Goal: Communication & Community: Ask a question

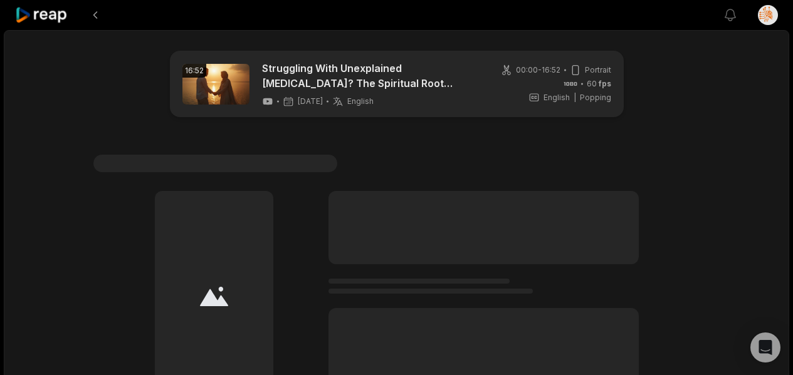
click at [49, 13] on icon at bounding box center [41, 15] width 53 height 17
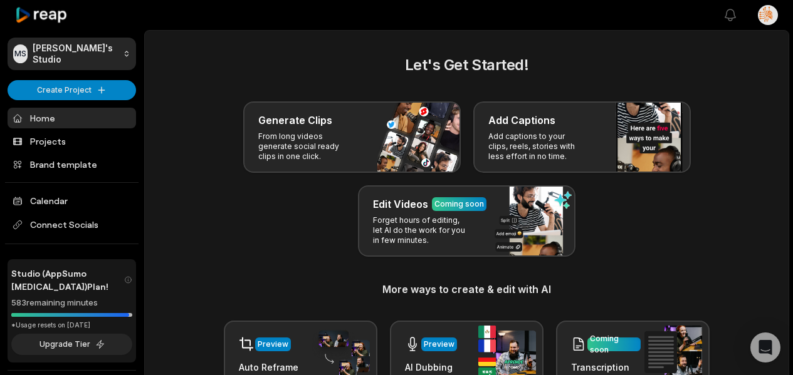
click at [49, 13] on icon at bounding box center [41, 15] width 53 height 17
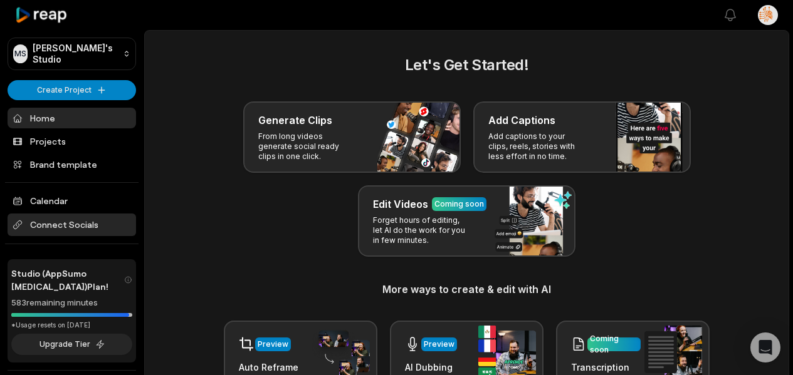
click at [74, 222] on span "Connect Socials" at bounding box center [72, 225] width 128 height 23
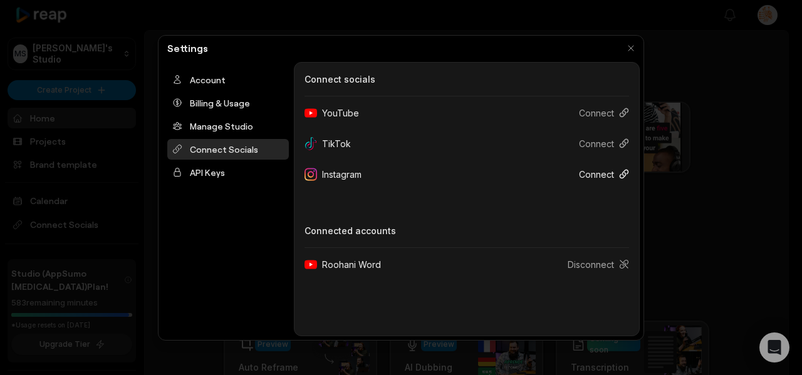
click at [603, 173] on button "Connect" at bounding box center [599, 174] width 60 height 23
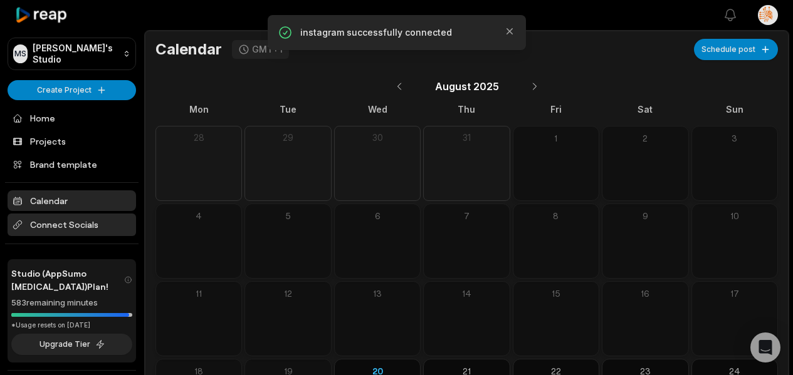
click at [62, 224] on span "Connect Socials" at bounding box center [72, 225] width 128 height 23
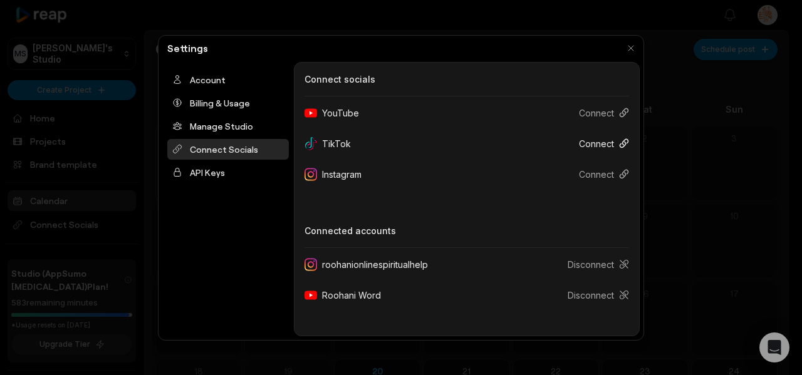
click at [601, 142] on button "Connect" at bounding box center [599, 143] width 60 height 23
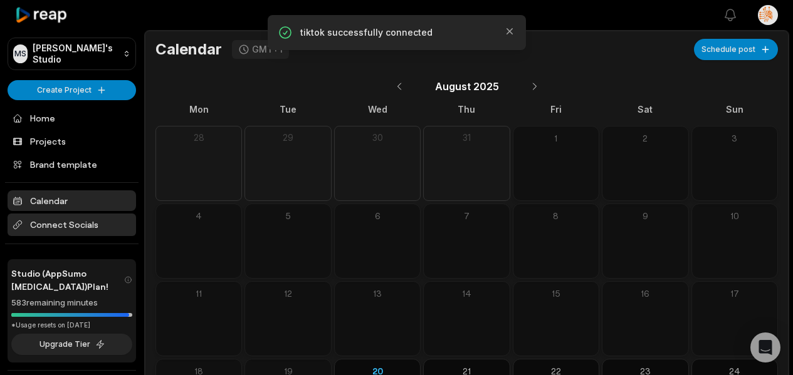
click at [66, 224] on span "Connect Socials" at bounding box center [72, 225] width 128 height 23
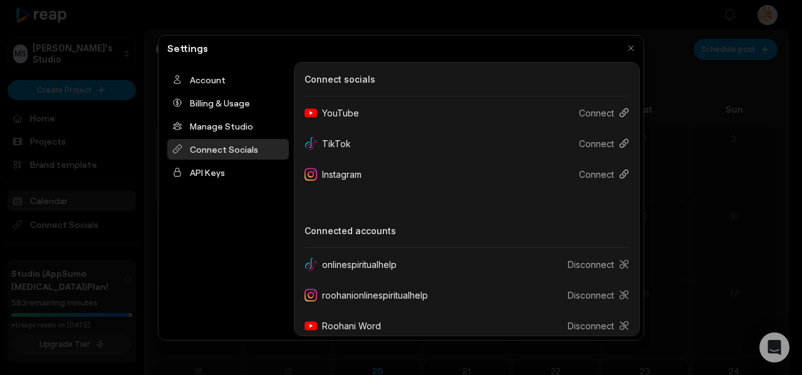
click at [172, 231] on div "Account Billing & Usage Manage Studio Connect Socials API Keys" at bounding box center [228, 199] width 132 height 274
click at [631, 45] on button "button" at bounding box center [631, 48] width 18 height 18
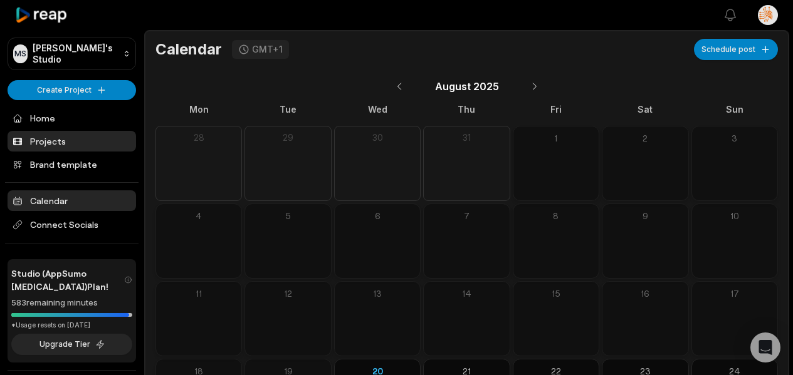
click at [73, 149] on link "Projects" at bounding box center [72, 141] width 128 height 21
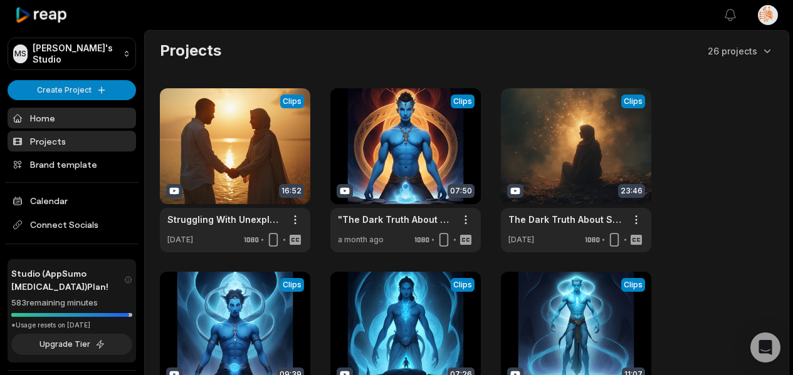
click at [43, 124] on link "Home" at bounding box center [72, 118] width 128 height 21
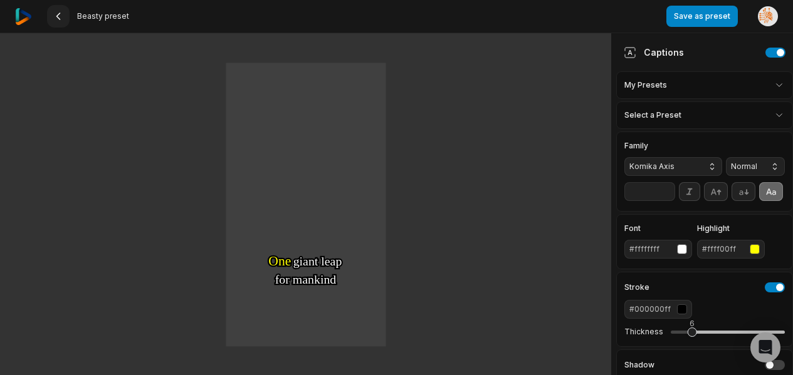
click at [60, 19] on icon at bounding box center [58, 16] width 10 height 10
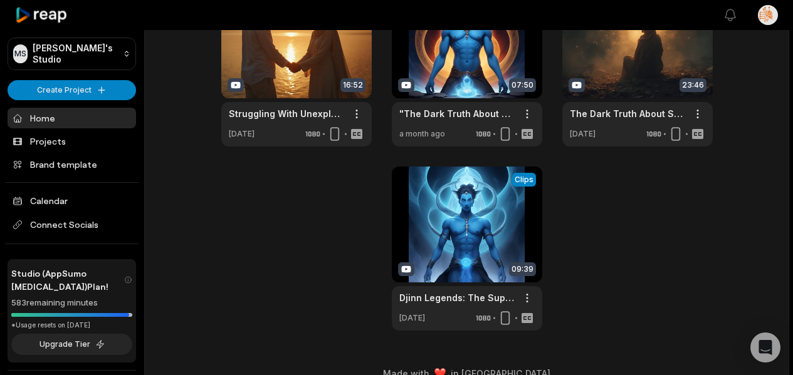
scroll to position [584, 0]
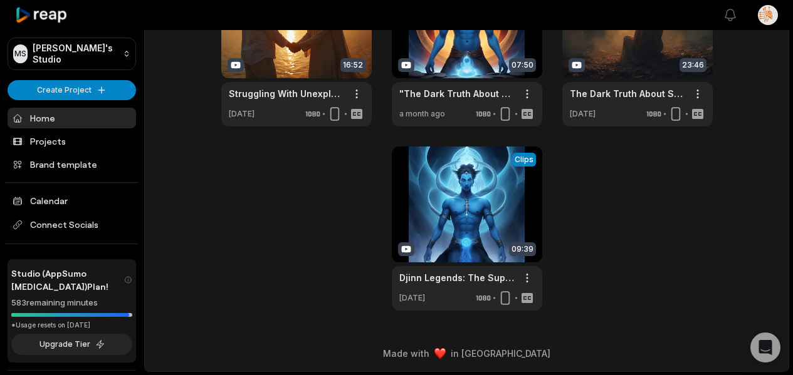
click at [649, 188] on div "View Clips Clips 16:52 Struggling With Unexplained [MEDICAL_DATA]? The Spiritua…" at bounding box center [467, 136] width 614 height 348
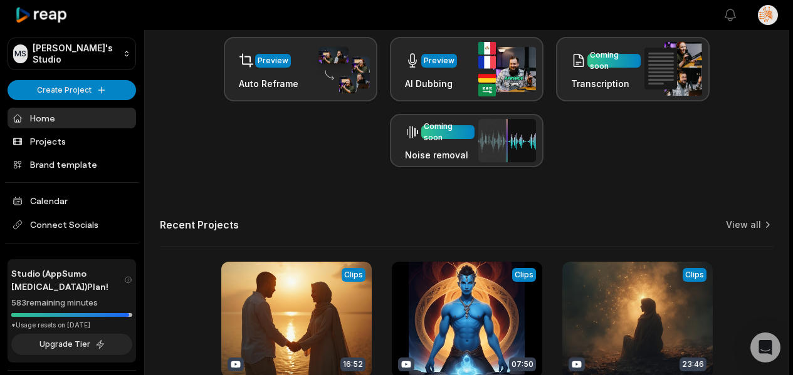
scroll to position [283, 0]
click at [742, 222] on link "View all" at bounding box center [743, 225] width 35 height 13
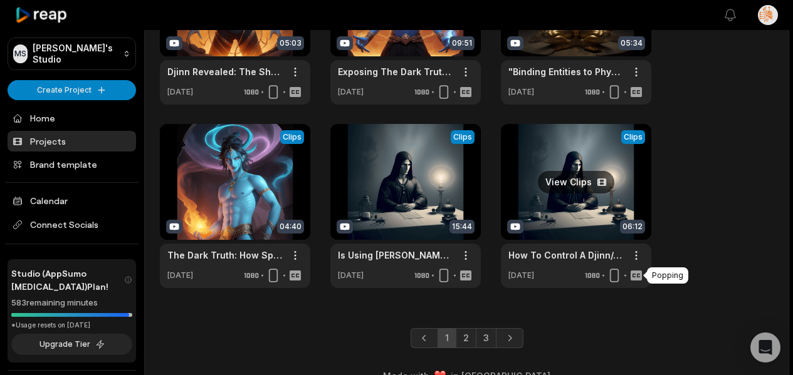
scroll to position [538, 0]
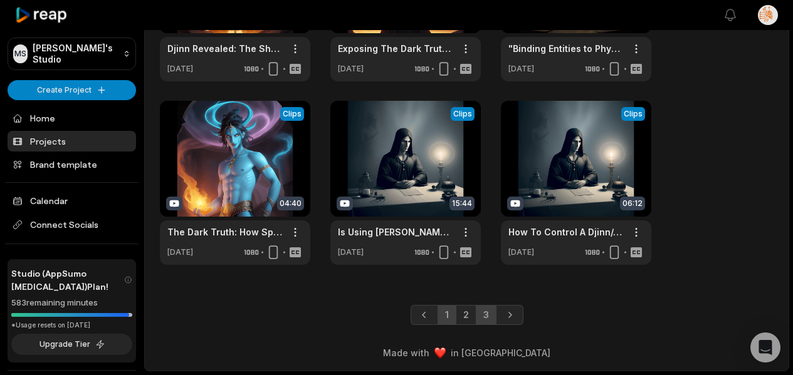
click at [488, 312] on link "3" at bounding box center [486, 315] width 21 height 20
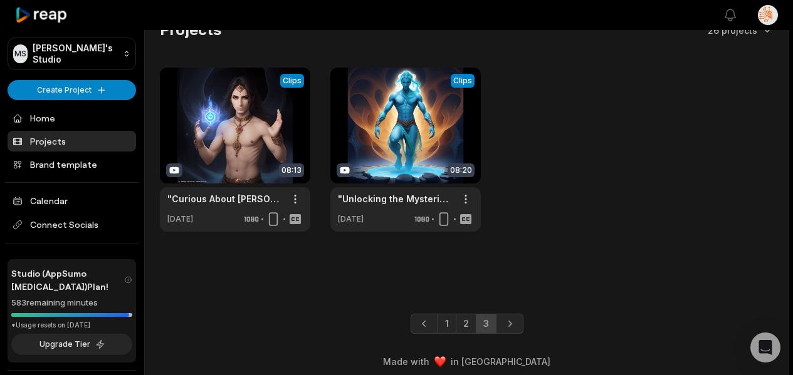
scroll to position [25, 0]
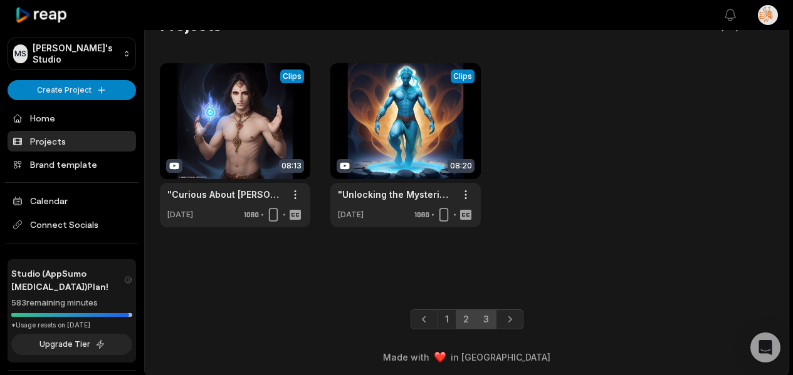
click at [466, 316] on link "2" at bounding box center [466, 320] width 21 height 20
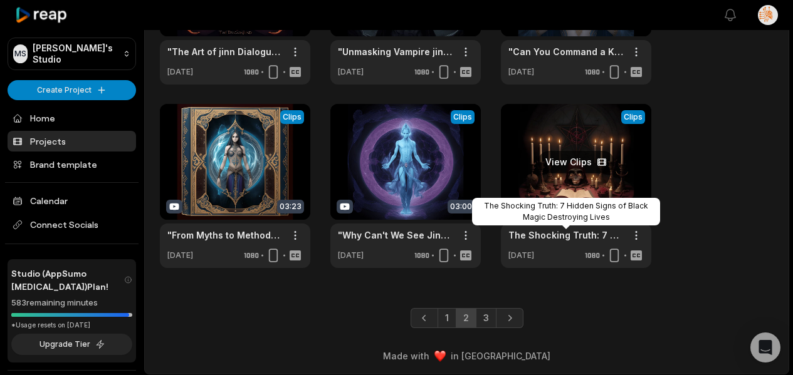
scroll to position [538, 0]
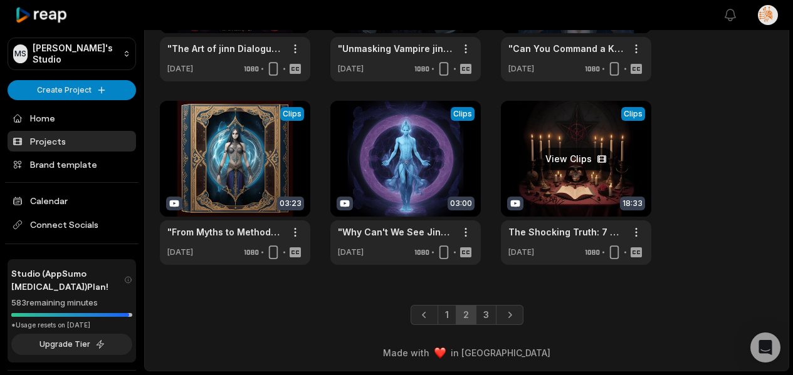
click at [577, 177] on link at bounding box center [576, 183] width 150 height 164
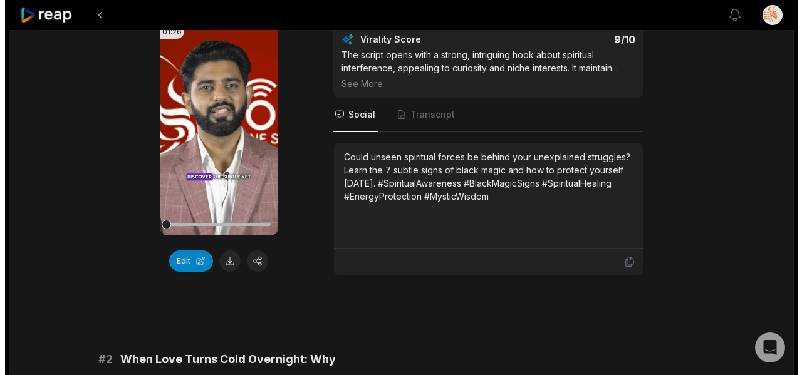
scroll to position [150, 0]
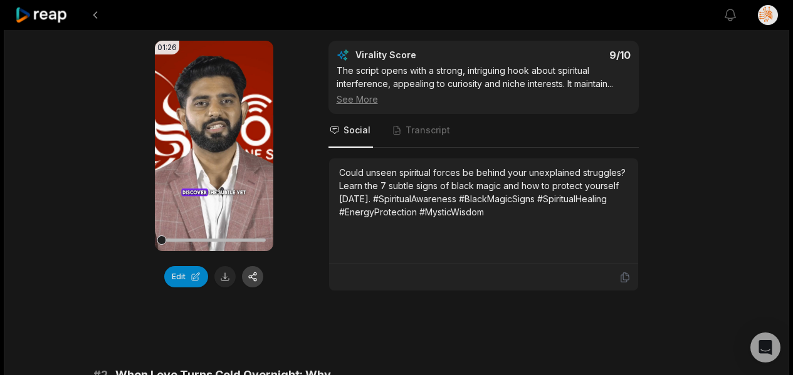
click at [251, 274] on button "button" at bounding box center [252, 276] width 21 height 21
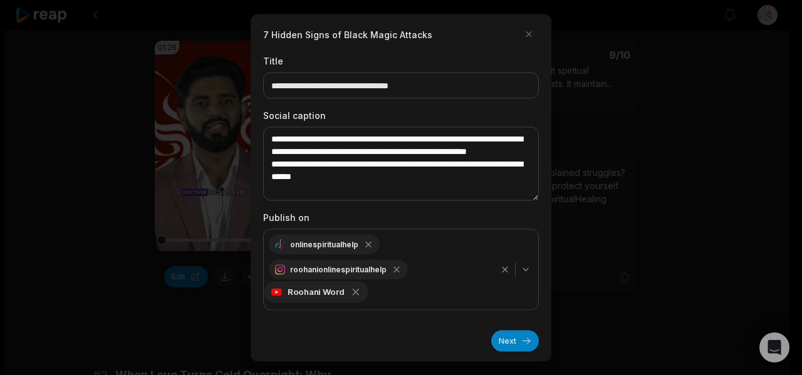
click at [350, 294] on icon "button" at bounding box center [355, 291] width 11 height 11
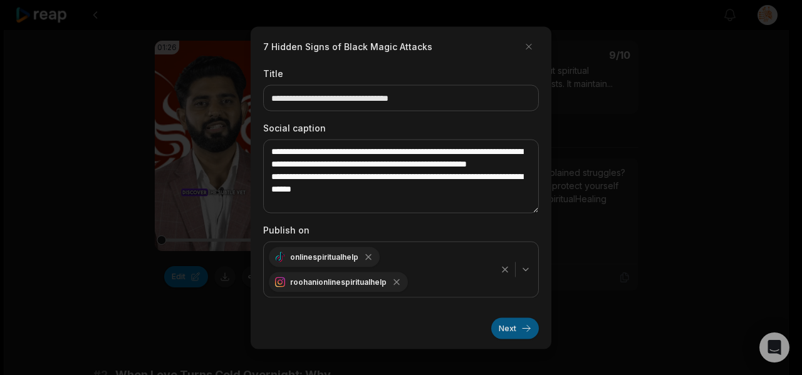
click at [517, 332] on button "Next" at bounding box center [515, 328] width 48 height 21
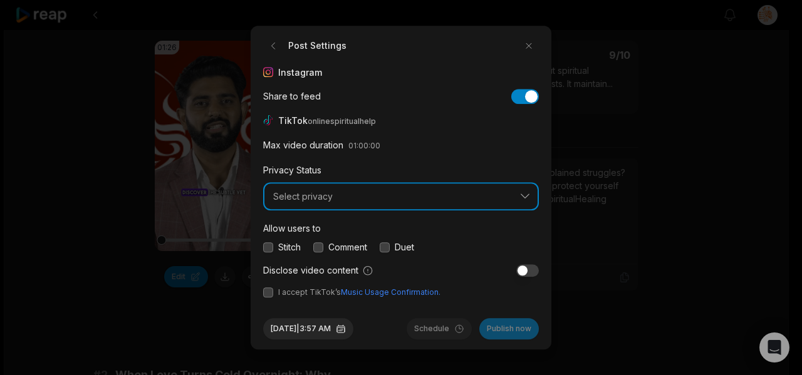
click at [383, 194] on span "Select privacy" at bounding box center [392, 196] width 238 height 11
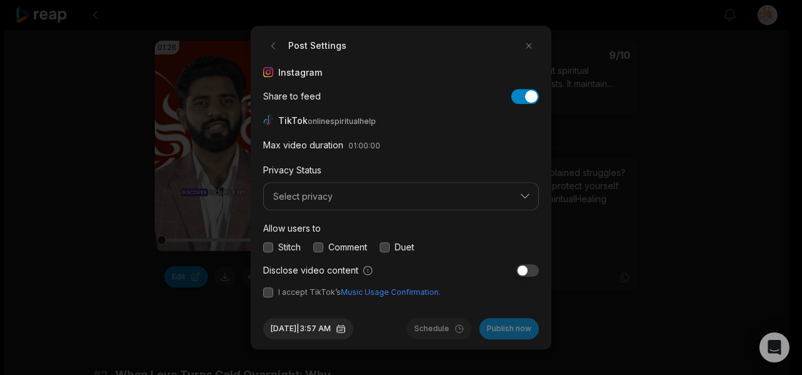
click at [348, 239] on div "Allow users to Stitch Comment Duet" at bounding box center [401, 237] width 276 height 33
click at [352, 253] on label "Comment" at bounding box center [347, 247] width 39 height 13
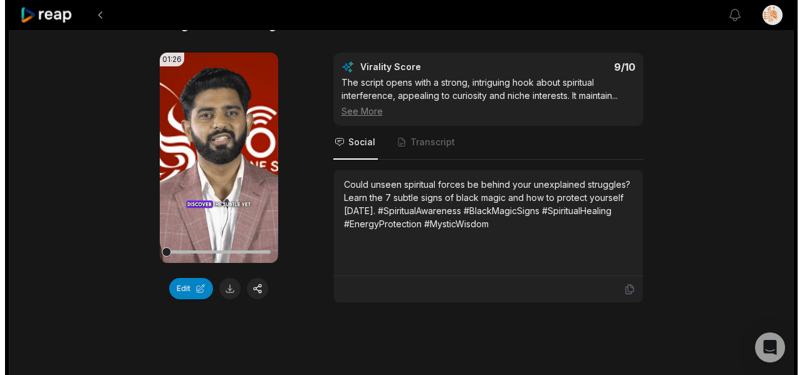
scroll to position [137, 0]
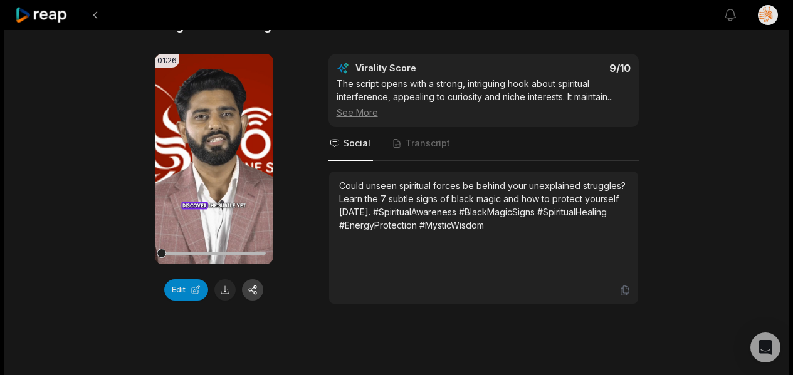
click at [260, 286] on button "button" at bounding box center [252, 289] width 21 height 21
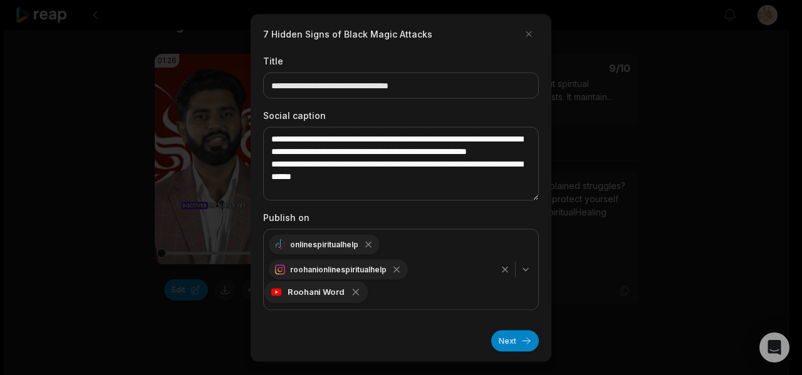
click at [353, 297] on icon "button" at bounding box center [355, 291] width 11 height 11
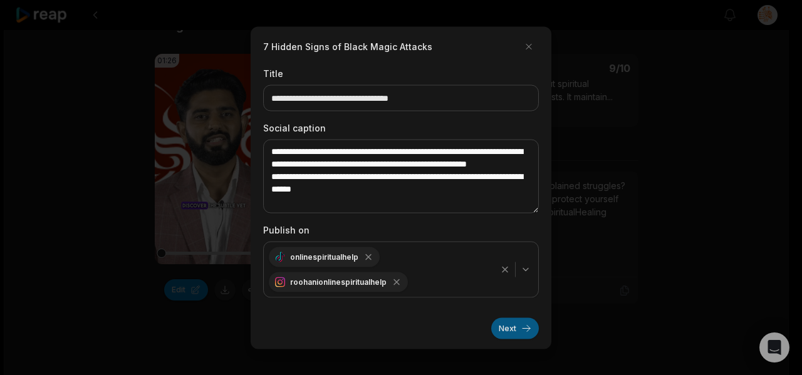
click at [504, 324] on button "Next" at bounding box center [515, 328] width 48 height 21
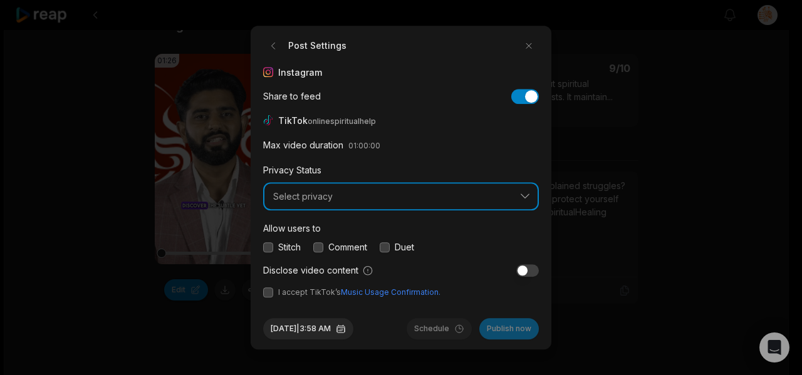
click at [363, 196] on span "Select privacy" at bounding box center [392, 196] width 238 height 11
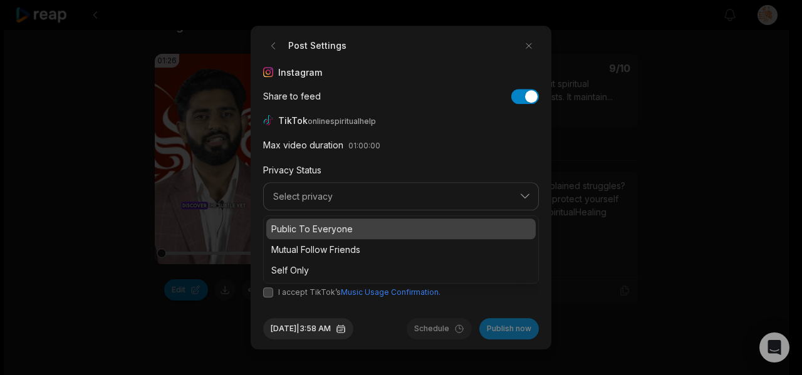
click at [343, 228] on p "Public To Everyone" at bounding box center [400, 228] width 259 height 13
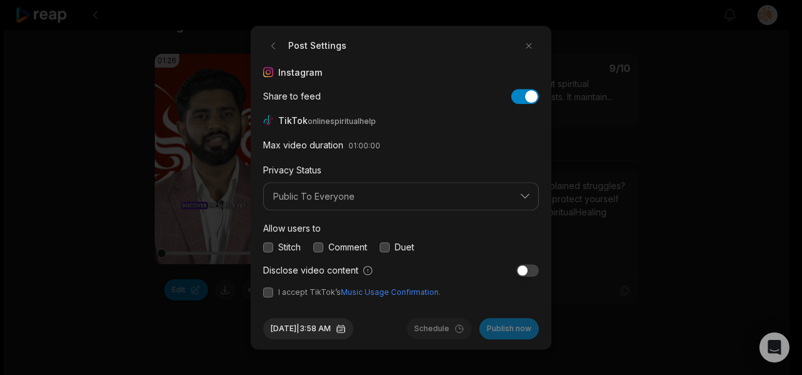
click at [265, 295] on button "button" at bounding box center [268, 293] width 10 height 10
click at [530, 271] on button "button" at bounding box center [527, 270] width 23 height 13
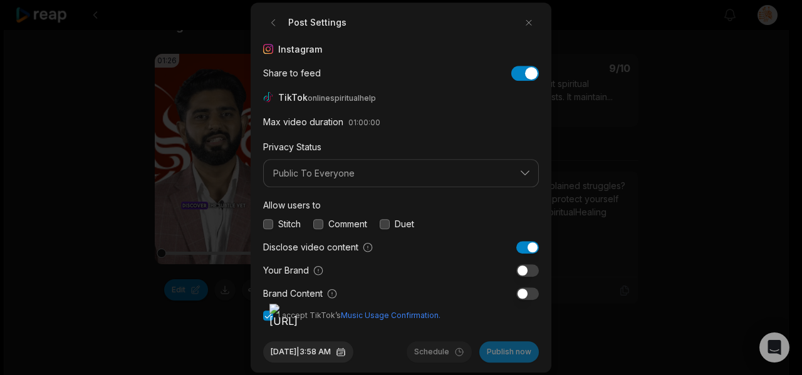
click at [525, 271] on button "button" at bounding box center [527, 270] width 23 height 13
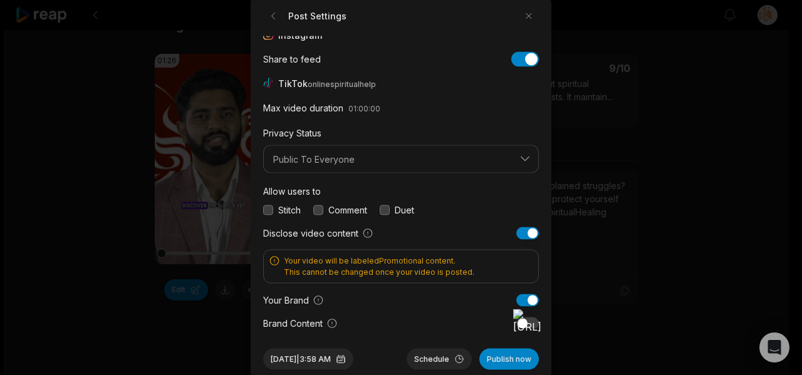
scroll to position [0, 0]
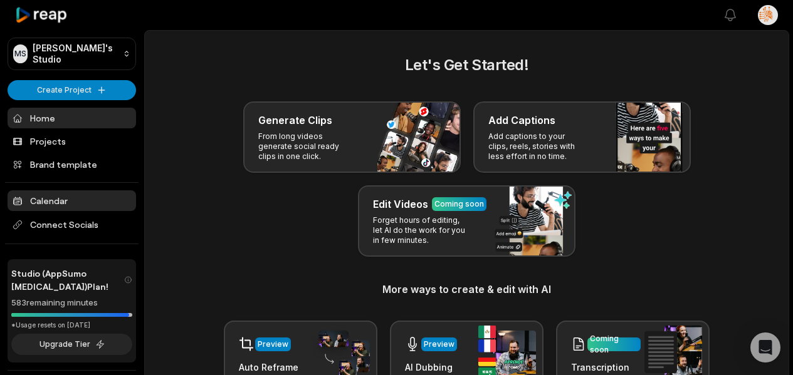
click at [56, 197] on link "Calendar" at bounding box center [72, 201] width 128 height 21
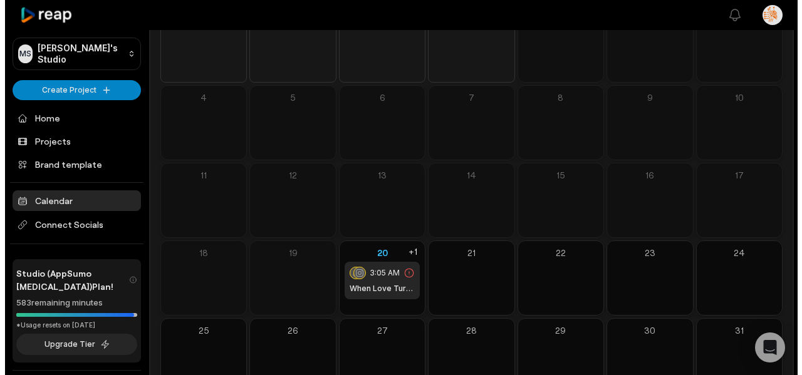
scroll to position [158, 0]
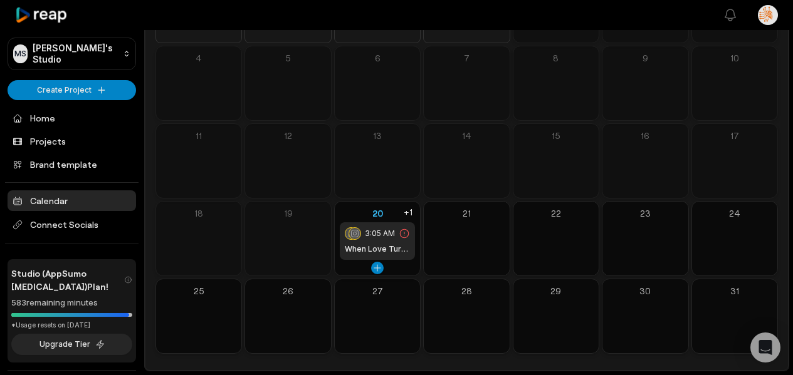
click at [404, 234] on icon at bounding box center [404, 233] width 11 height 11
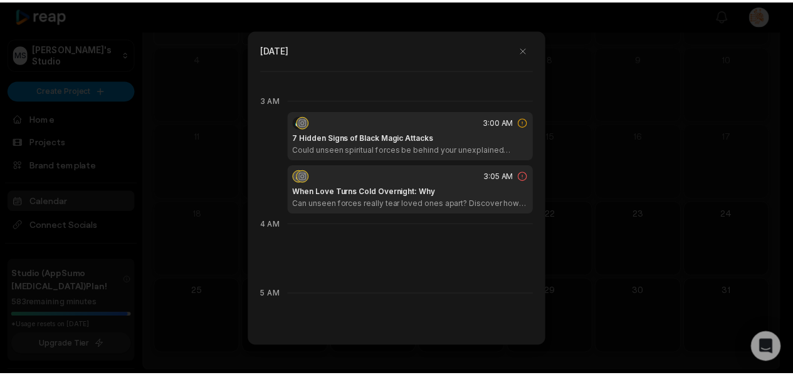
scroll to position [211, 0]
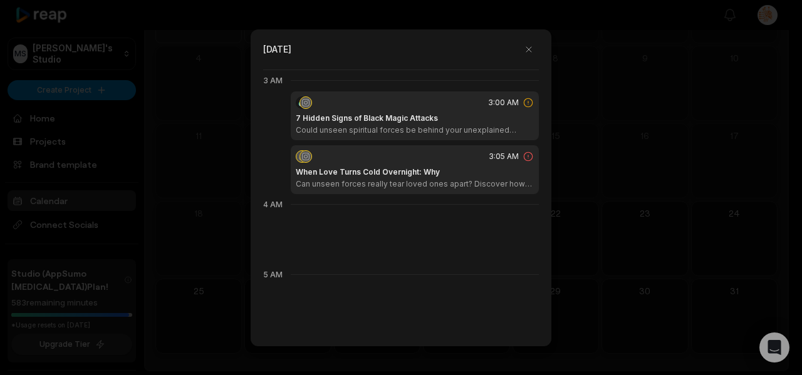
click at [523, 156] on icon at bounding box center [528, 156] width 11 height 11
click at [459, 160] on div "3:05 AM" at bounding box center [415, 156] width 238 height 13
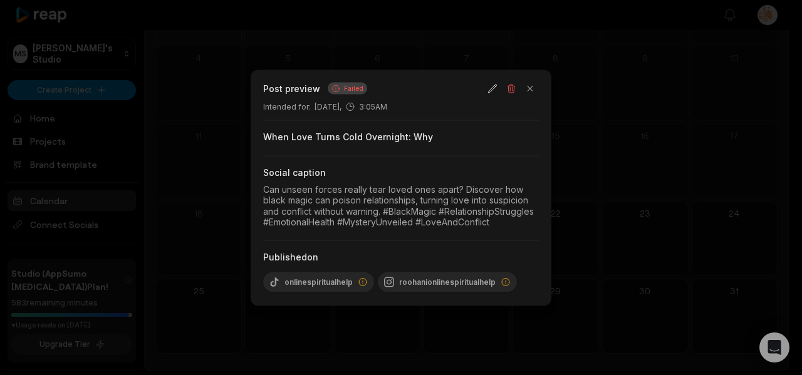
click at [335, 90] on icon at bounding box center [336, 88] width 9 height 9
click at [394, 319] on div at bounding box center [401, 187] width 802 height 375
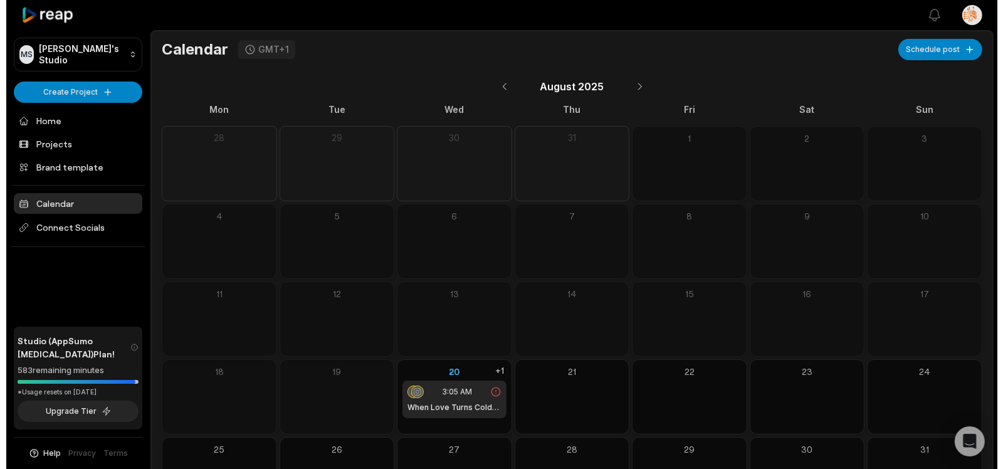
scroll to position [63, 0]
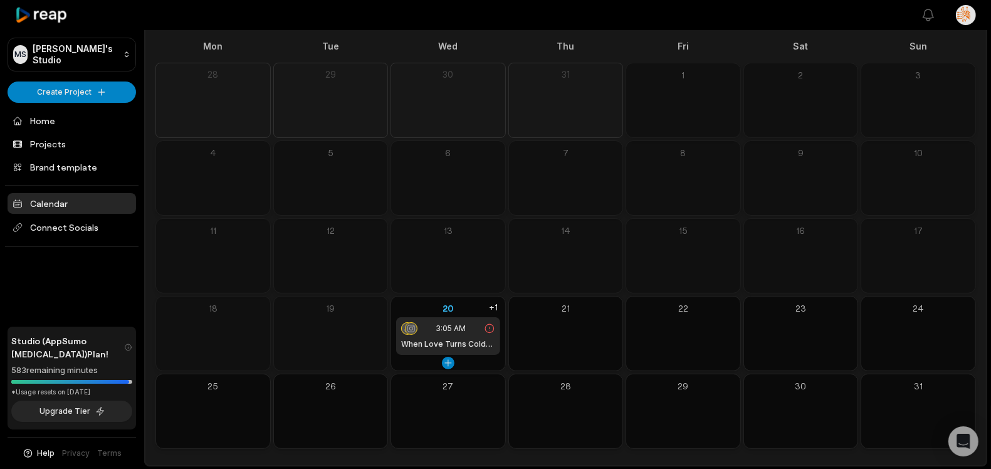
click at [490, 329] on icon at bounding box center [489, 328] width 11 height 11
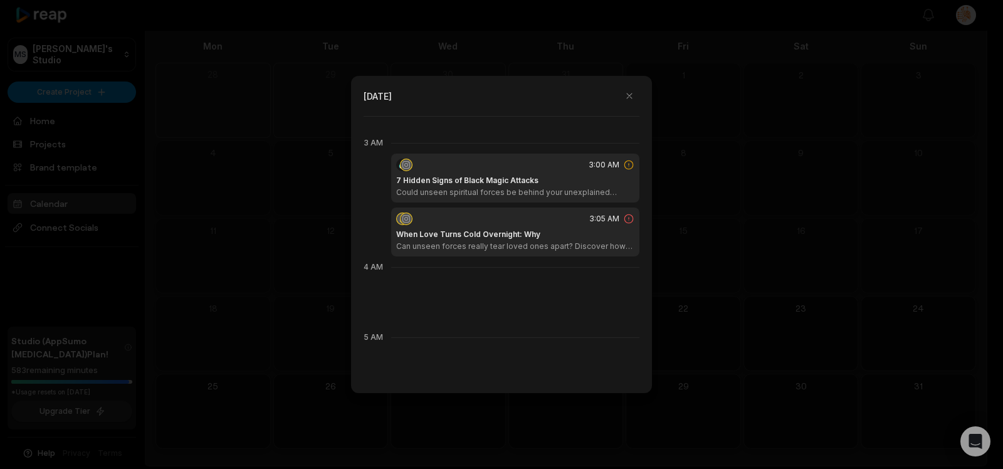
scroll to position [210, 0]
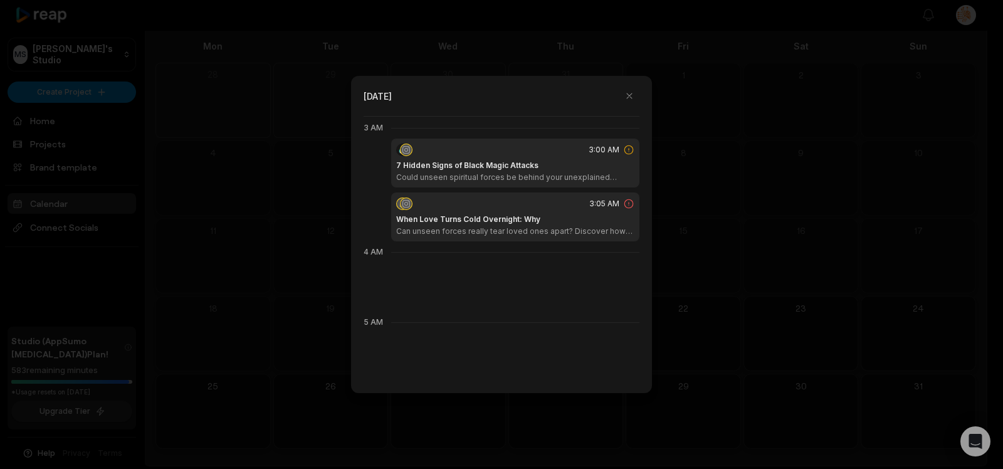
click at [624, 149] on icon at bounding box center [628, 149] width 9 height 9
click at [553, 160] on div "7 Hidden Signs of Black Magic Attacks Could unseen spiritual forces be behind y…" at bounding box center [515, 171] width 238 height 23
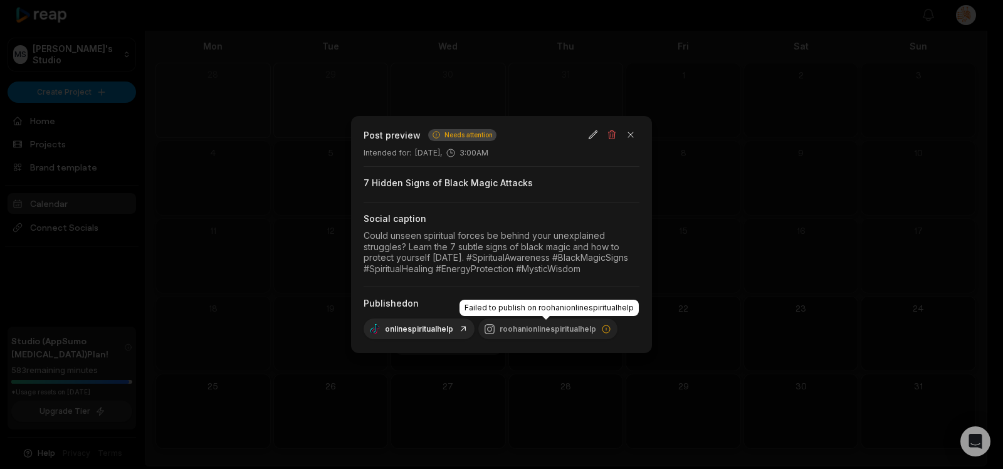
click at [567, 324] on div "roohanionlinespiritualhelp" at bounding box center [547, 328] width 139 height 21
click at [603, 331] on icon at bounding box center [606, 329] width 10 height 10
click at [471, 136] on span "Needs attention" at bounding box center [468, 134] width 48 height 9
click at [629, 135] on button "button" at bounding box center [631, 135] width 18 height 18
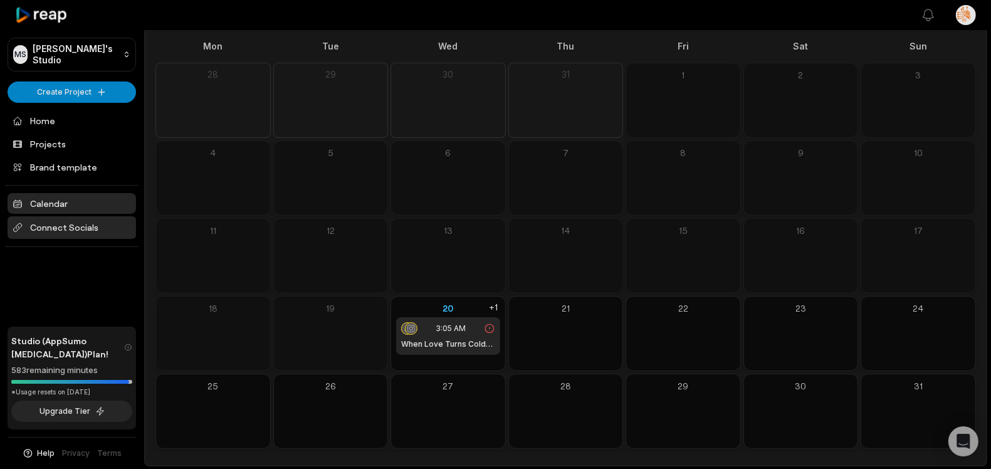
click at [29, 232] on span "Connect Socials" at bounding box center [72, 227] width 128 height 23
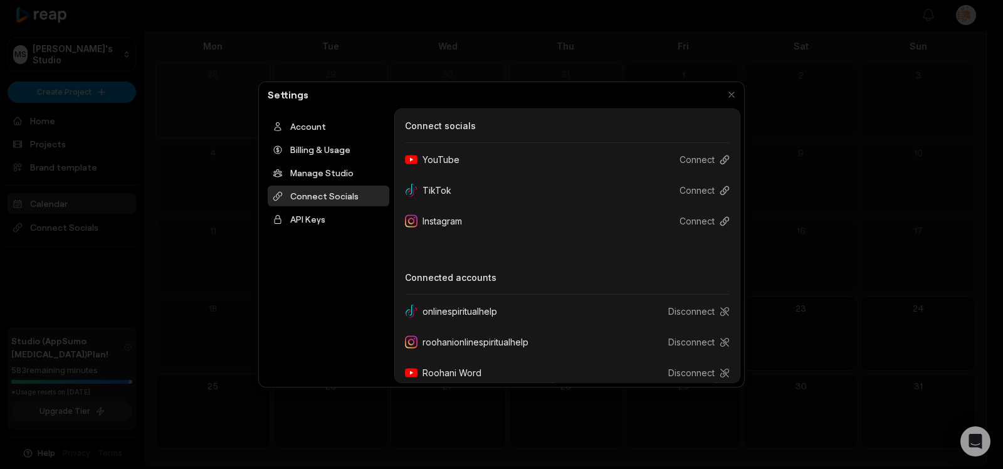
click at [472, 343] on div "roohanionlinespiritualhelp" at bounding box center [471, 341] width 133 height 23
click at [311, 217] on div "API Keys" at bounding box center [329, 219] width 122 height 21
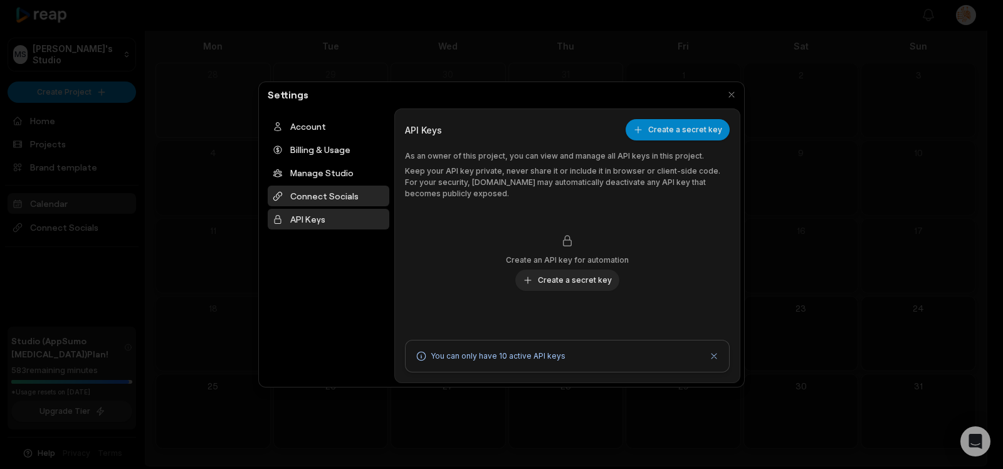
click at [323, 199] on div "Connect Socials" at bounding box center [329, 195] width 122 height 21
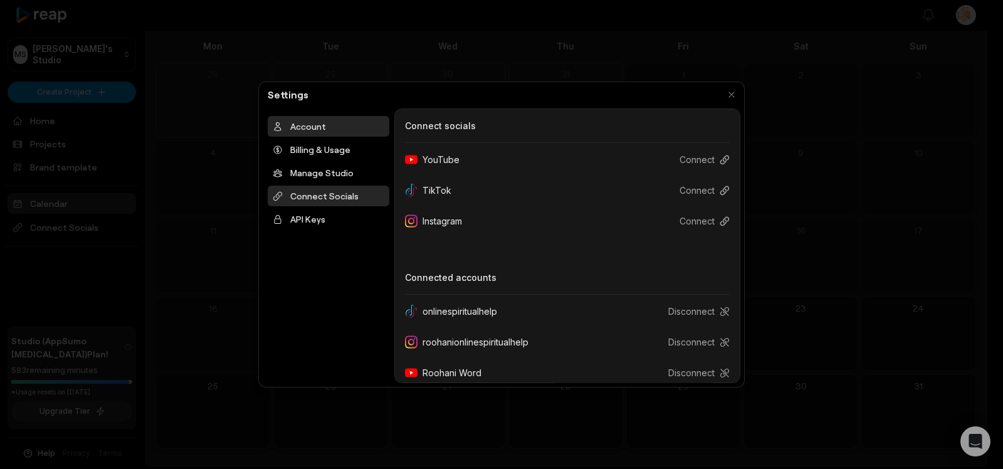
click at [316, 133] on div "Account" at bounding box center [329, 126] width 122 height 21
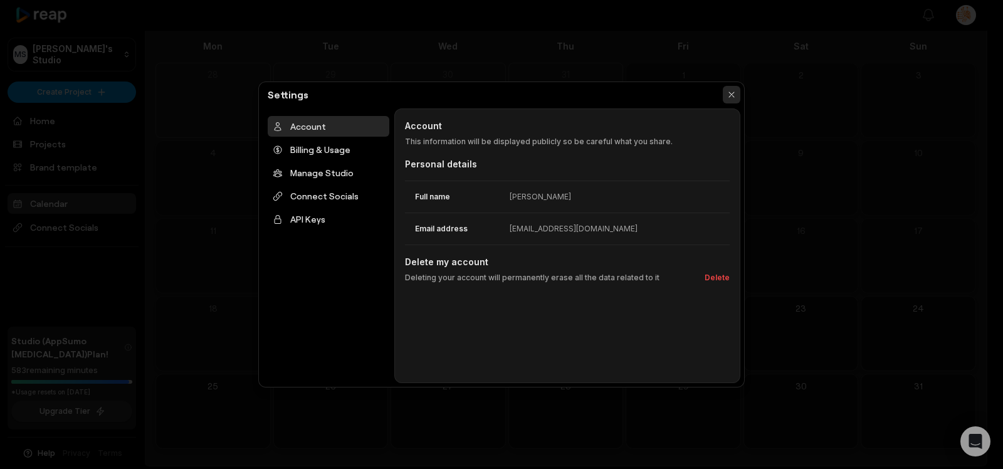
click at [733, 94] on button "button" at bounding box center [732, 95] width 18 height 18
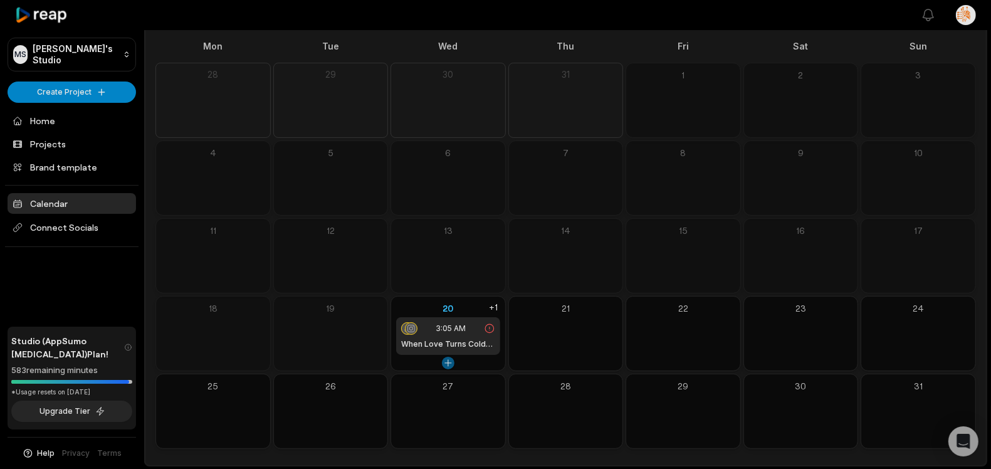
click at [449, 360] on button at bounding box center [448, 363] width 13 height 13
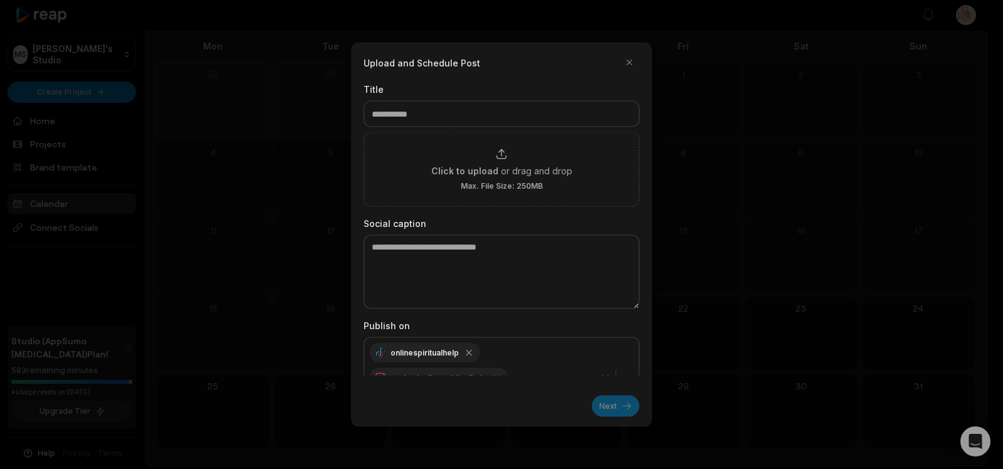
scroll to position [42, 0]
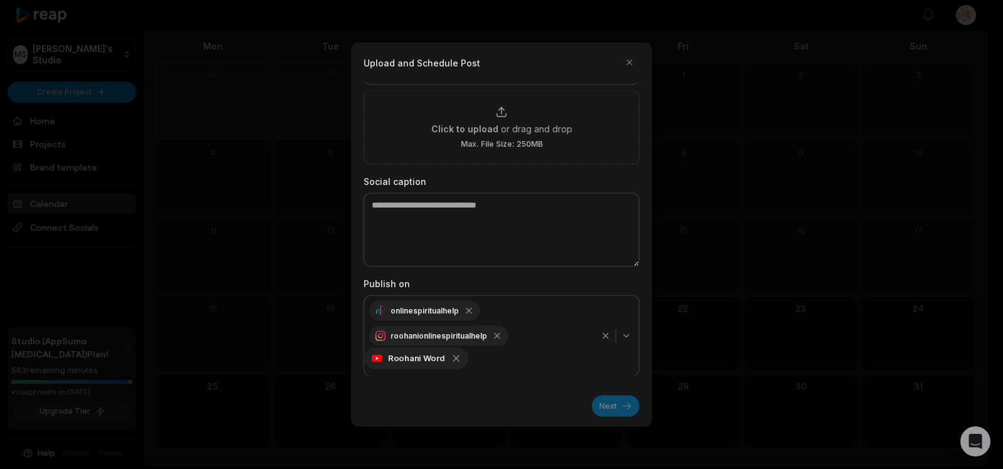
click at [451, 362] on icon "button" at bounding box center [456, 358] width 11 height 11
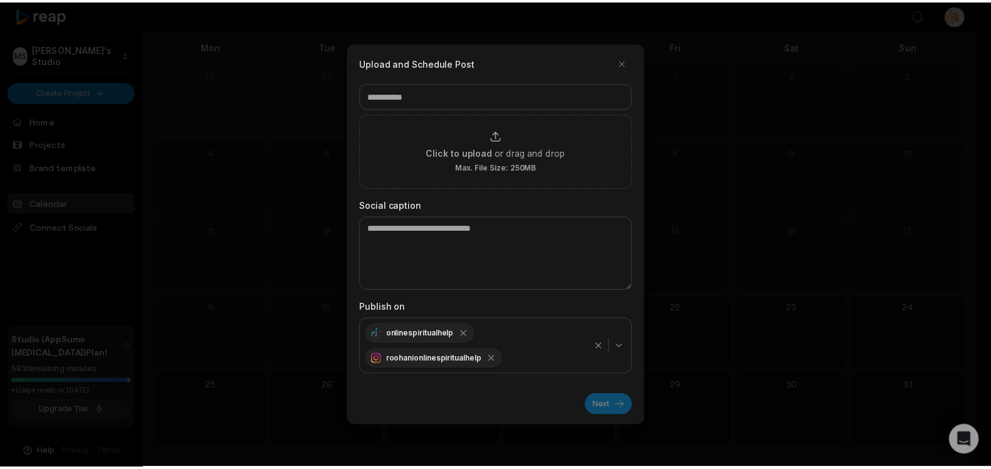
scroll to position [17, 0]
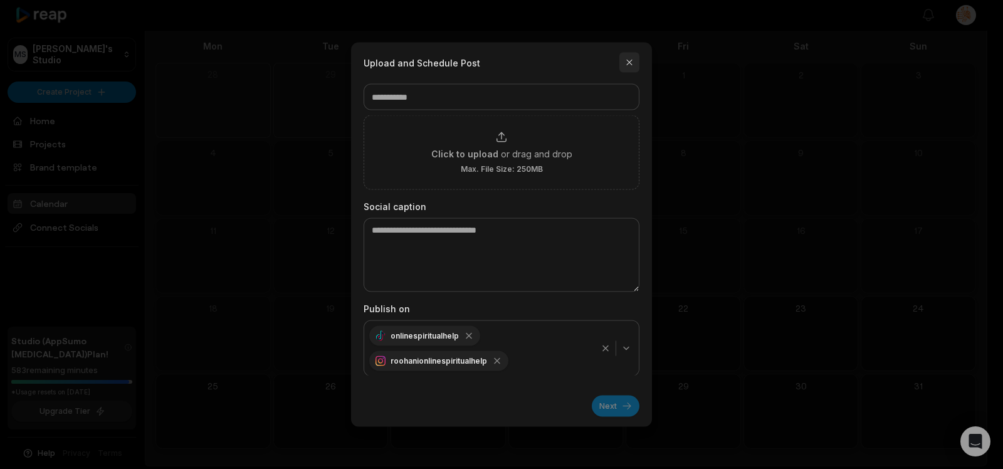
click at [634, 61] on button "button" at bounding box center [629, 63] width 20 height 20
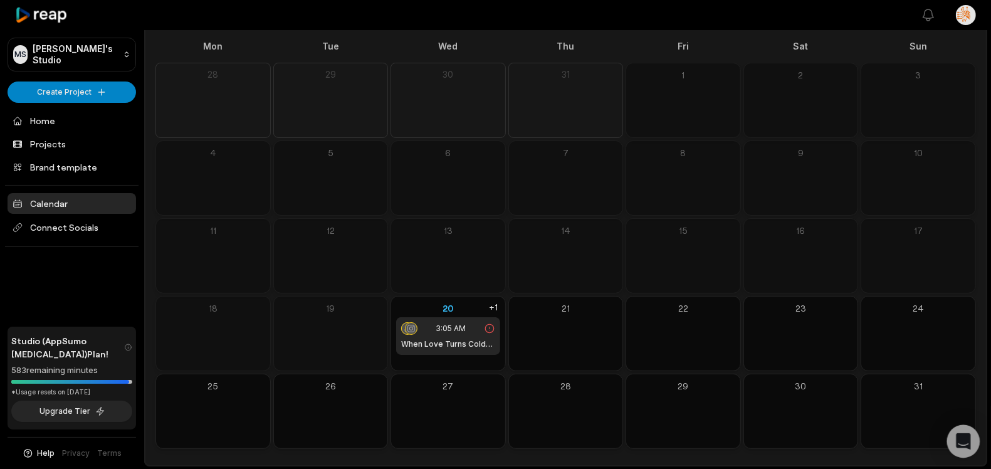
click at [792, 375] on div "Open Intercom Messenger" at bounding box center [963, 441] width 33 height 33
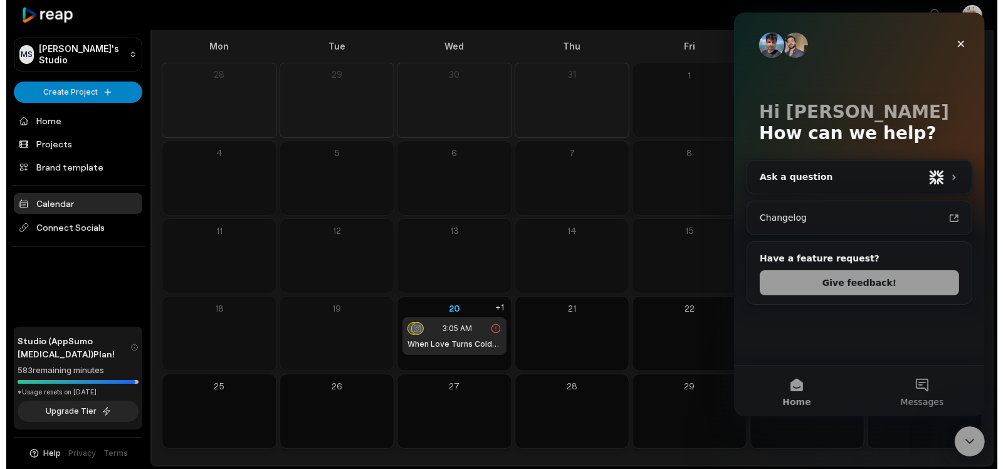
scroll to position [0, 0]
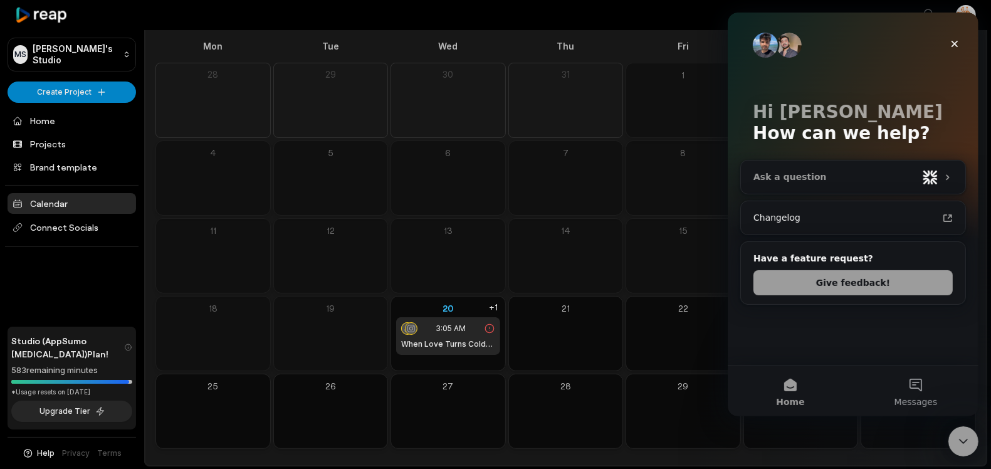
click at [792, 184] on div "Ask a question" at bounding box center [852, 176] width 224 height 33
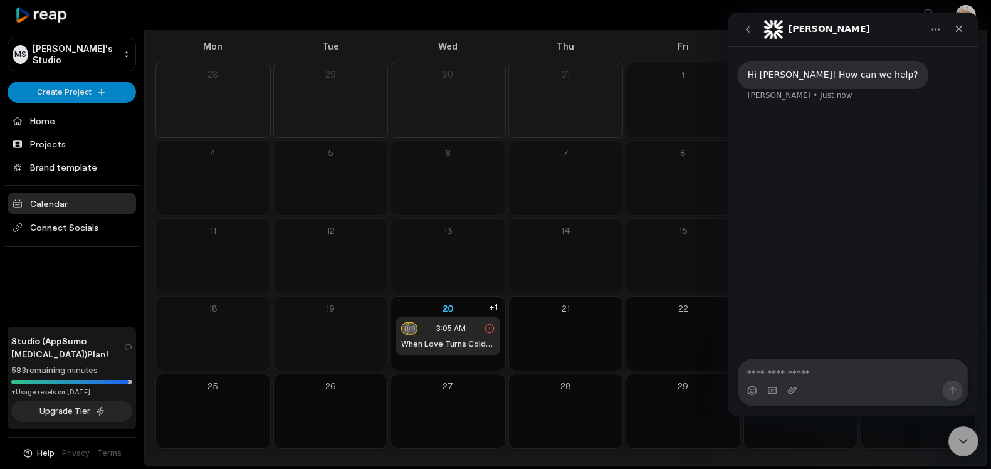
click at [792, 184] on div "Hi Mohammed! How can we help? Sam • Just now" at bounding box center [852, 203] width 251 height 314
click at [775, 375] on textarea "Ask a question…" at bounding box center [852, 369] width 229 height 21
click at [489, 329] on icon at bounding box center [489, 328] width 9 height 9
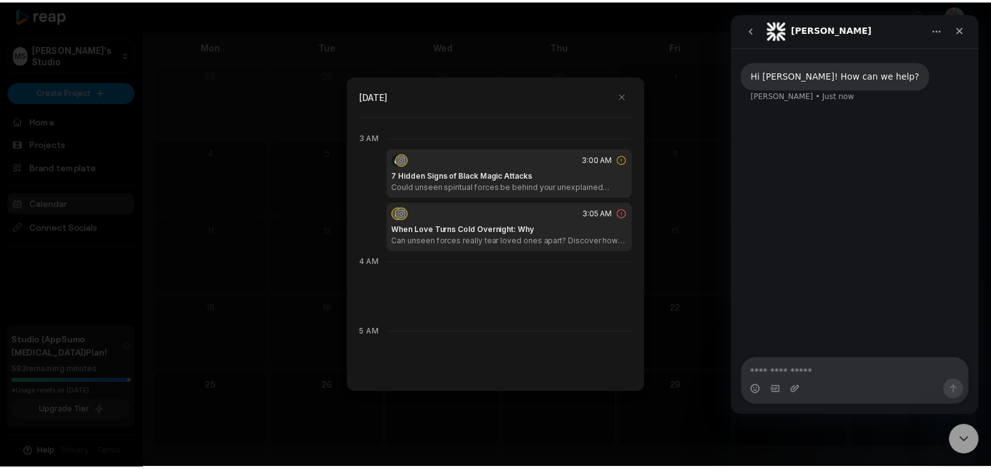
scroll to position [210, 0]
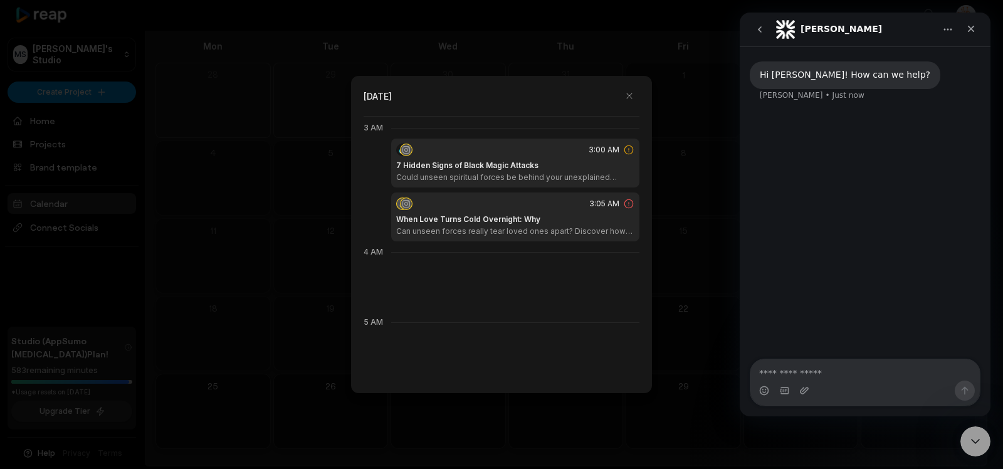
click at [488, 214] on h1 "When Love Turns Cold Overnight: Why" at bounding box center [468, 219] width 144 height 11
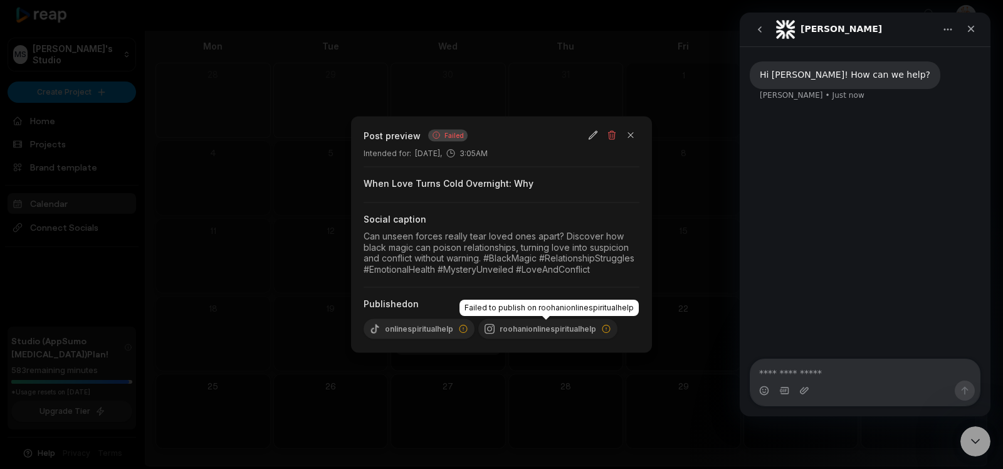
click at [604, 328] on icon at bounding box center [606, 329] width 10 height 10
click at [792, 262] on div "Hi Mohammed! How can we help? Sam • Just now" at bounding box center [864, 203] width 251 height 314
click at [634, 135] on button "button" at bounding box center [631, 136] width 18 height 18
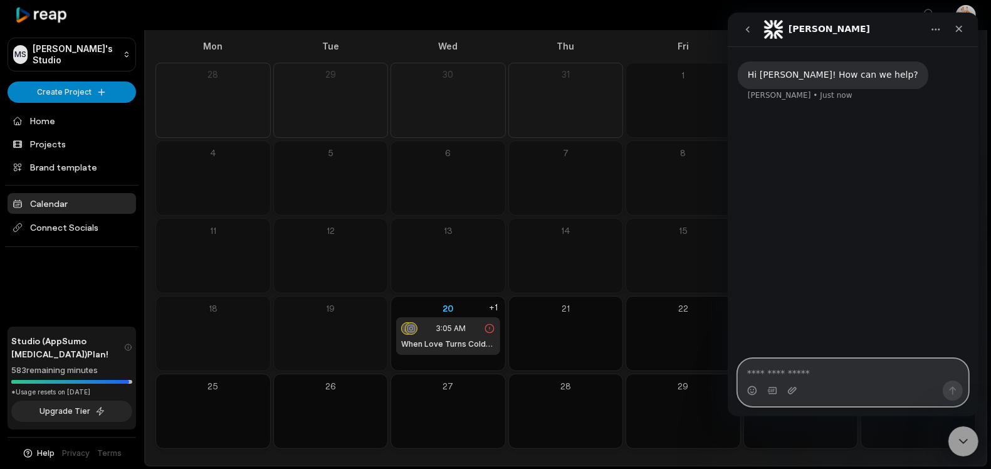
click at [792, 375] on textarea "Ask a question…" at bounding box center [852, 369] width 229 height 21
paste textarea "**********"
click at [766, 375] on textarea "**********" at bounding box center [852, 369] width 229 height 21
click at [782, 372] on textarea "**********" at bounding box center [852, 369] width 229 height 21
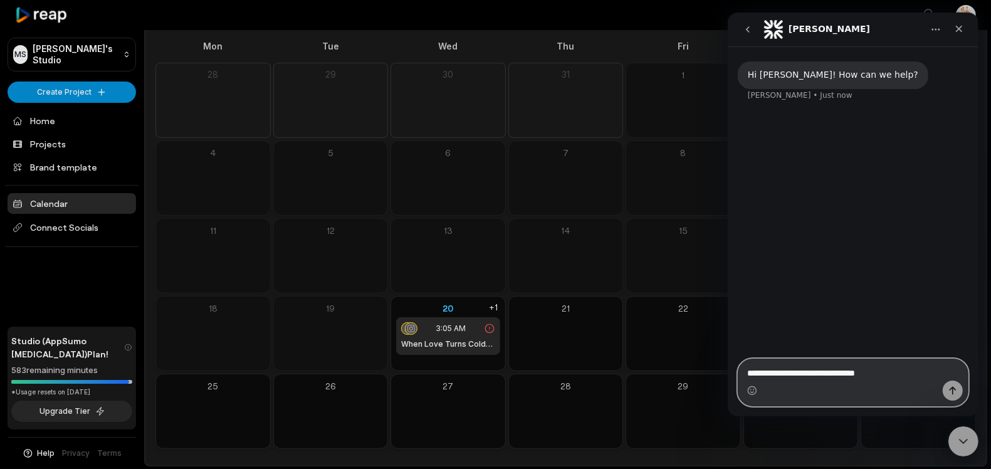
click at [792, 373] on textarea "**********" at bounding box center [852, 369] width 229 height 21
paste textarea "*******"
type textarea "**********"
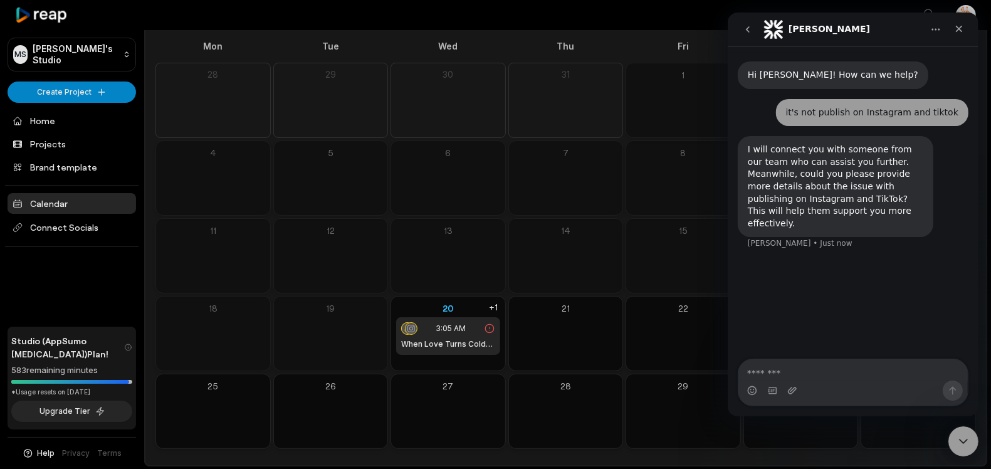
click at [792, 111] on div "it's not publish on Instagram and tiktok" at bounding box center [871, 113] width 172 height 13
copy div "it's not publish on Instagram and tiktok"
click at [781, 371] on textarea "Message…" at bounding box center [852, 369] width 229 height 21
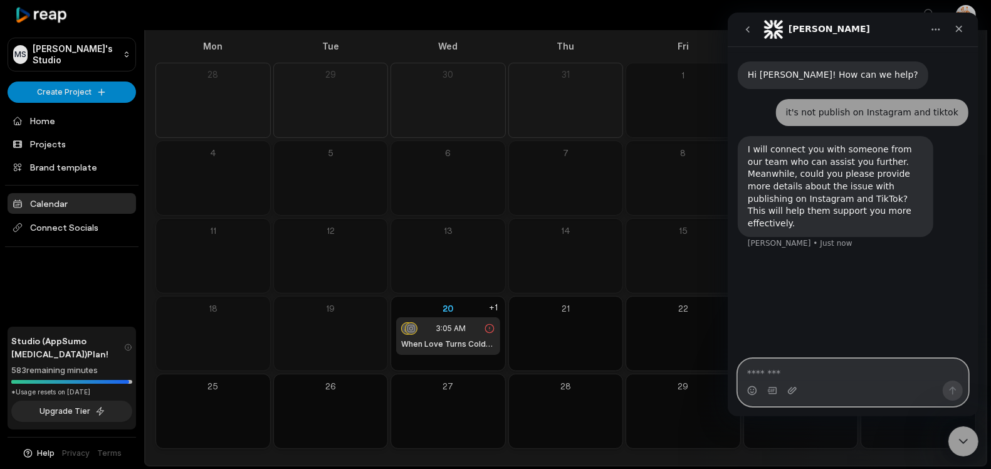
paste textarea "**********"
click at [792, 360] on textarea "**********" at bounding box center [852, 376] width 229 height 34
type textarea "**********"
click at [792, 375] on icon "Send a message…" at bounding box center [952, 391] width 7 height 8
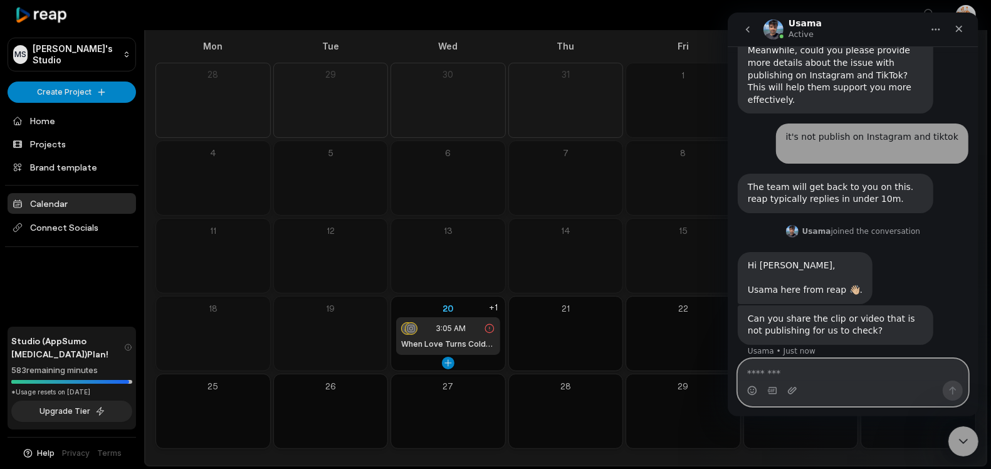
scroll to position [122, 0]
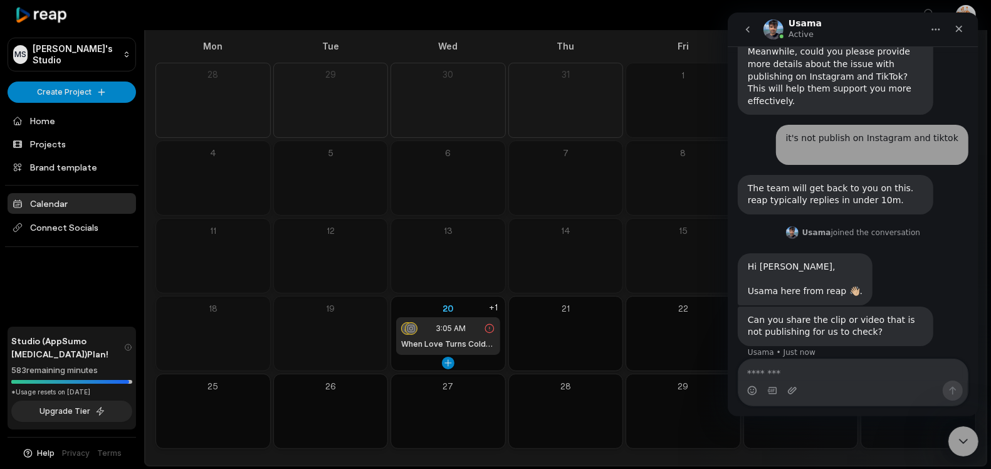
click at [428, 332] on div "3:05 AM" at bounding box center [448, 328] width 94 height 13
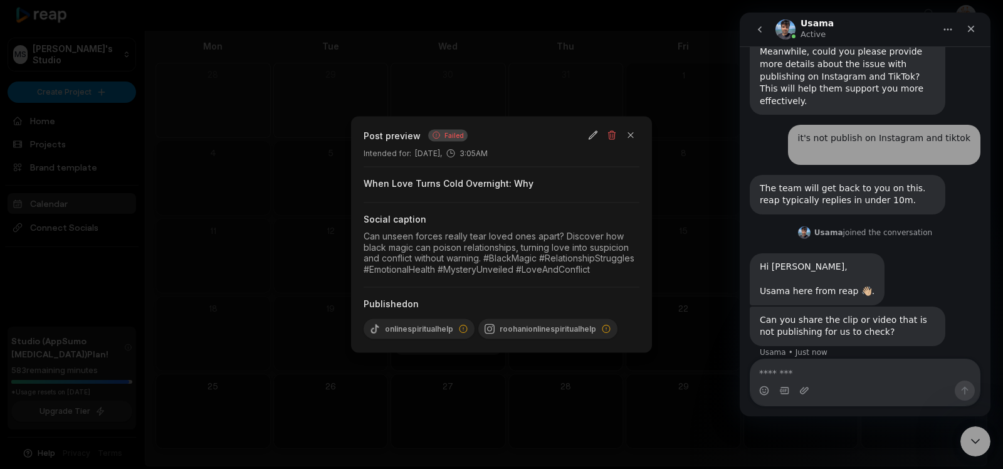
click at [48, 116] on div at bounding box center [501, 234] width 1003 height 469
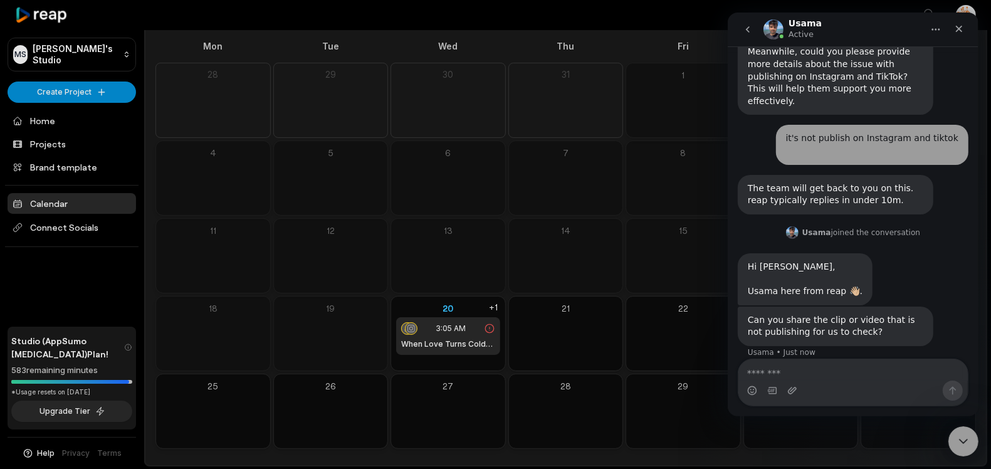
click at [48, 116] on link "Home" at bounding box center [72, 120] width 128 height 21
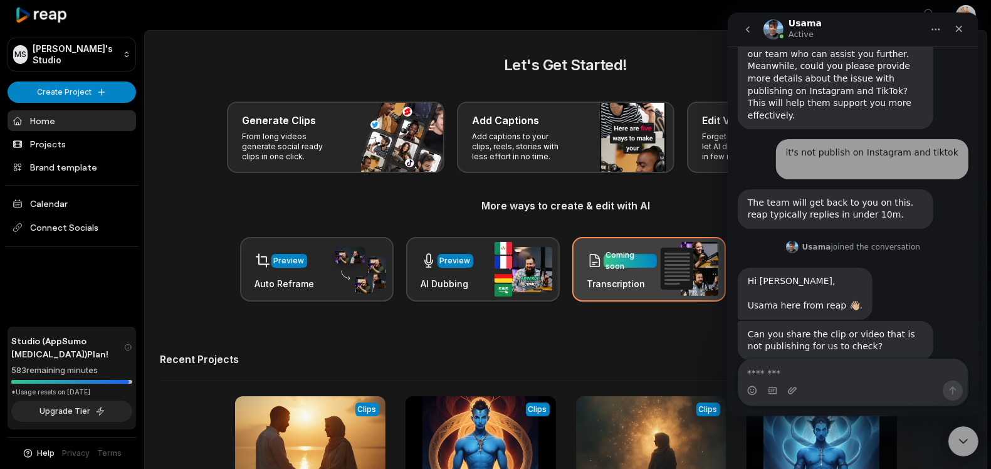
scroll to position [122, 0]
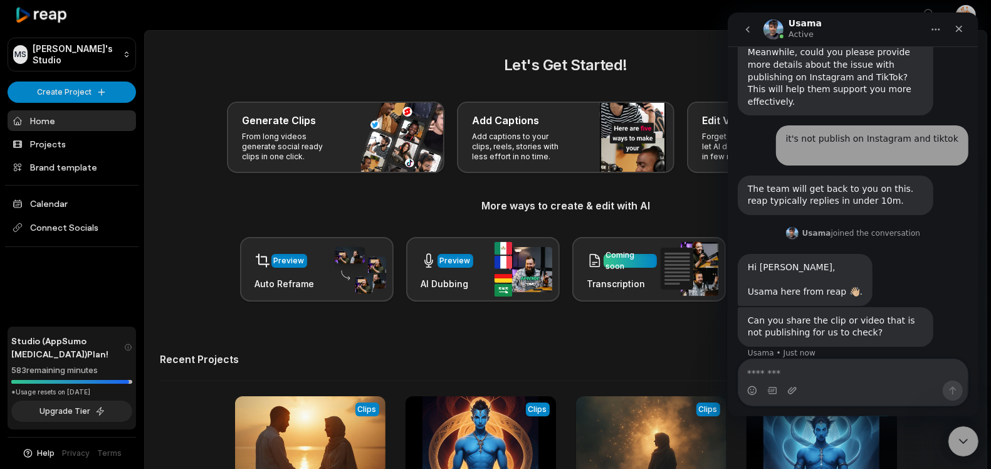
click at [485, 352] on div "Let's Get Started! Generate Clips From long videos generate social ready clips …" at bounding box center [566, 307] width 842 height 506
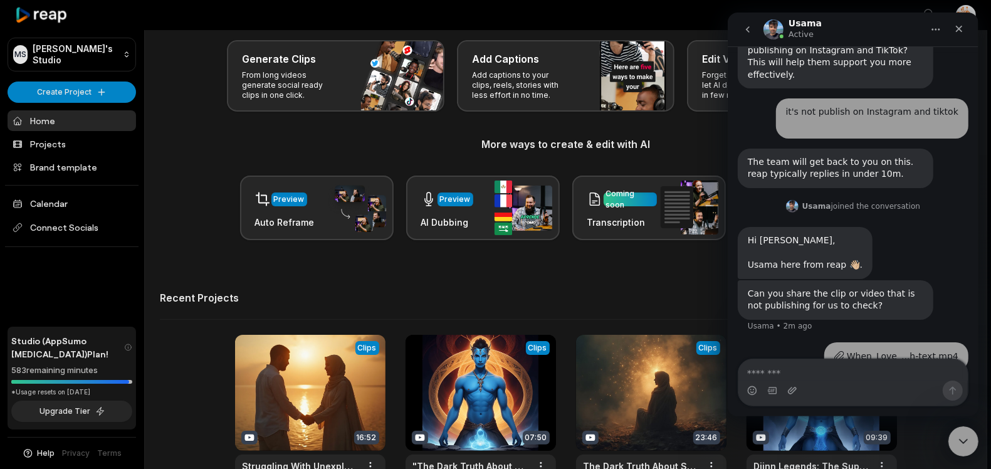
scroll to position [161, 0]
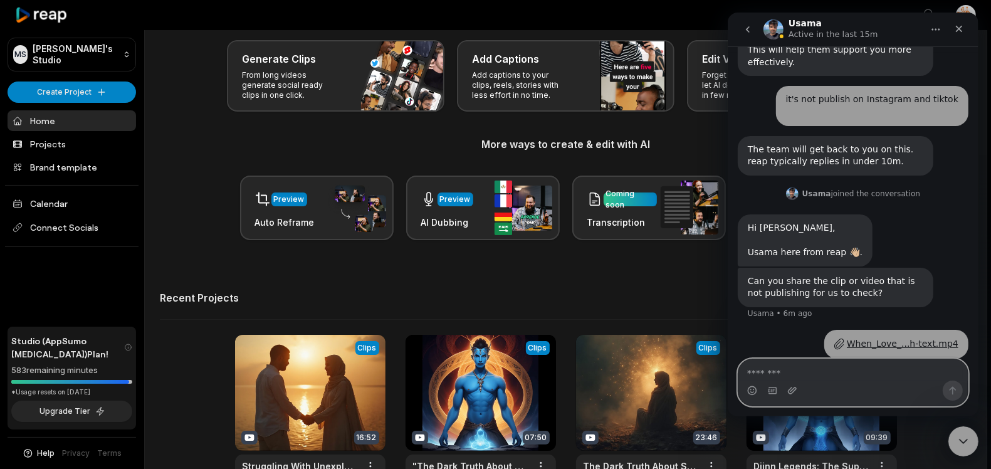
click at [805, 368] on textarea "Message…" at bounding box center [852, 369] width 229 height 21
paste textarea "**********"
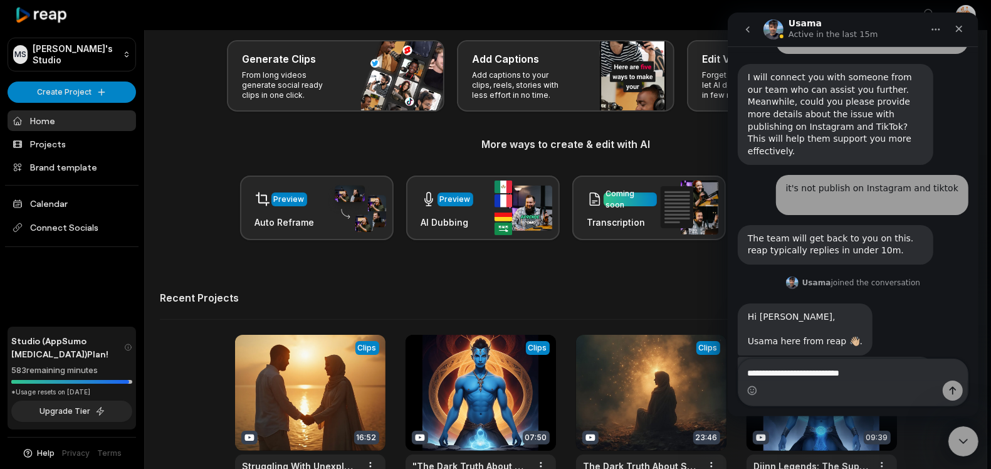
scroll to position [71, 0]
click at [935, 183] on div "it's not publish on Instagram and tiktok ​" at bounding box center [871, 195] width 172 height 24
copy div "tiktok"
click at [872, 371] on textarea "**********" at bounding box center [852, 369] width 229 height 21
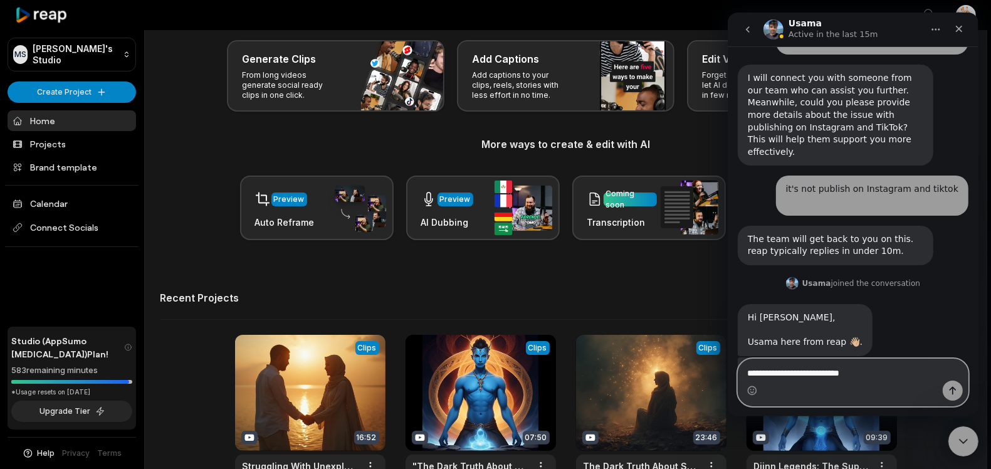
paste textarea "*******"
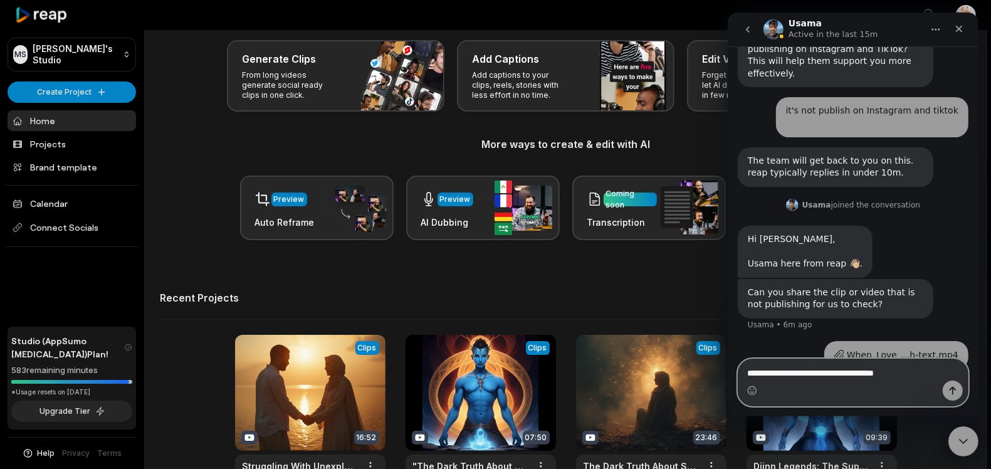
scroll to position [161, 0]
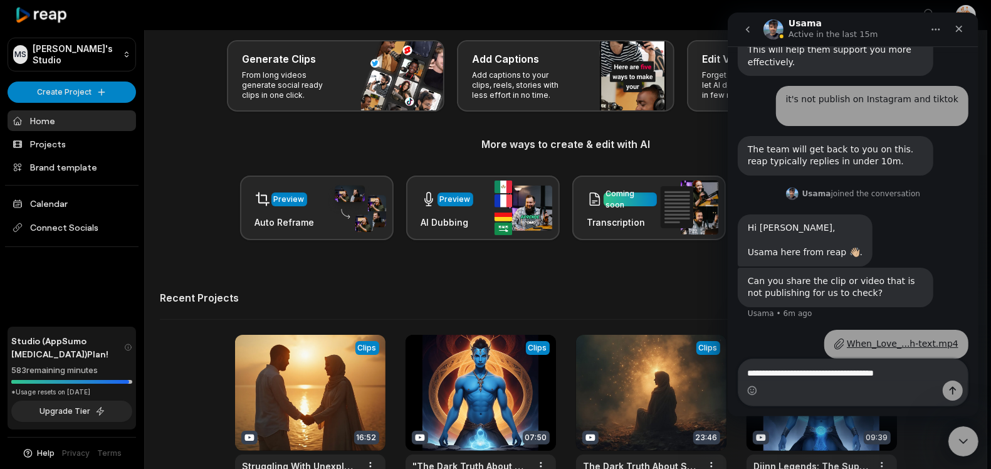
click at [891, 93] on div "it's not publish on Instagram and tiktok ​" at bounding box center [871, 105] width 172 height 24
copy div "Instagram"
click at [912, 375] on textarea "**********" at bounding box center [852, 369] width 229 height 21
paste textarea "**********"
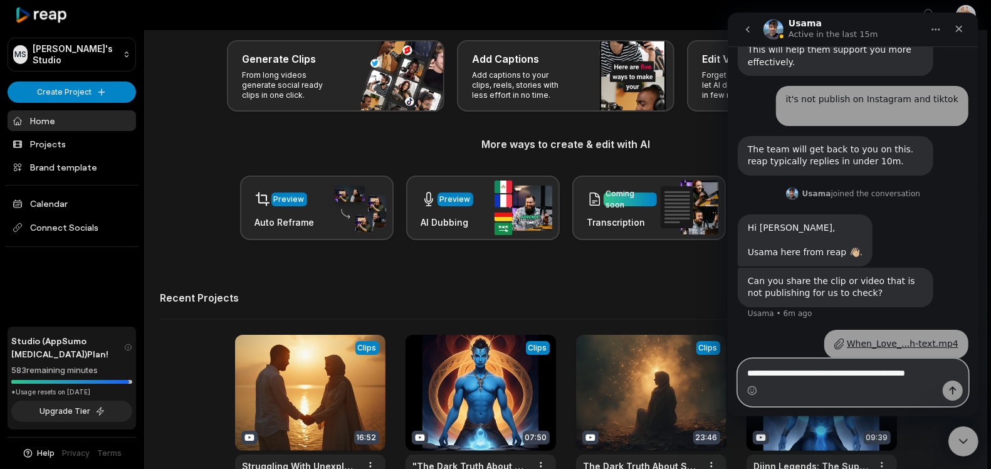
click at [892, 375] on textarea "**********" at bounding box center [852, 369] width 229 height 21
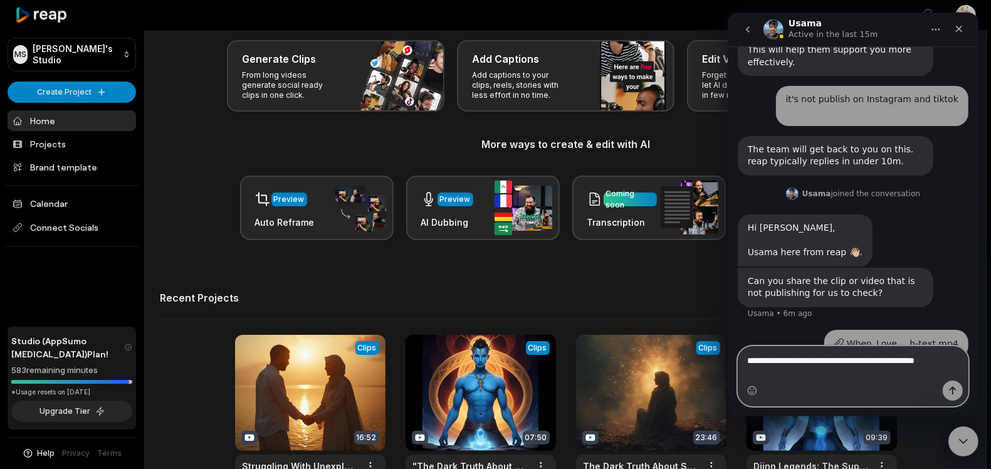
type textarea "**********"
click at [810, 384] on div "Intercom messenger" at bounding box center [852, 390] width 229 height 20
click at [823, 368] on textarea "**********" at bounding box center [852, 357] width 229 height 21
click at [812, 395] on div "Intercom messenger" at bounding box center [852, 390] width 229 height 20
click at [832, 368] on textarea "**********" at bounding box center [852, 357] width 229 height 21
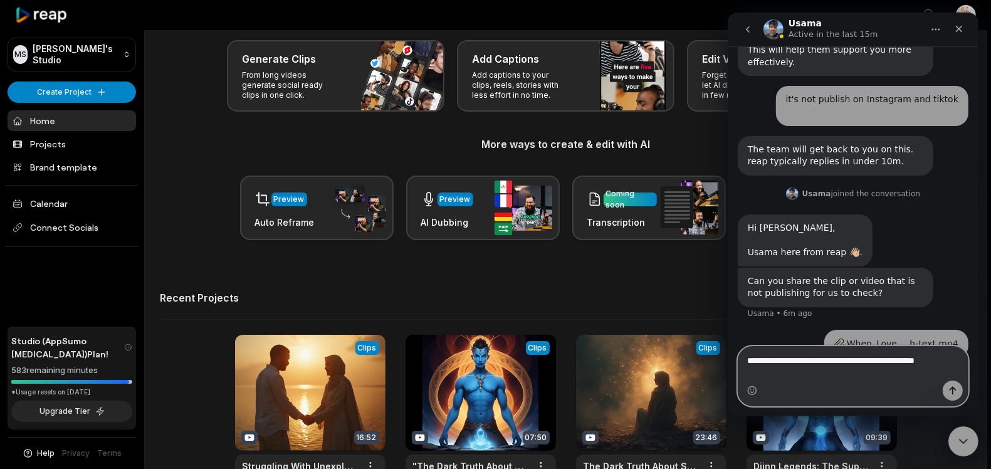
click at [832, 368] on textarea "**********" at bounding box center [852, 357] width 229 height 21
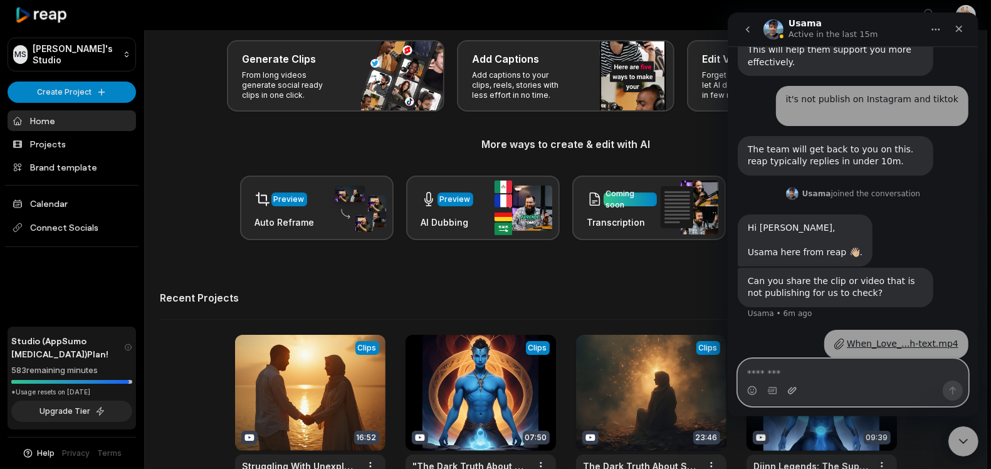
click at [794, 394] on icon "Upload attachment" at bounding box center [791, 390] width 10 height 10
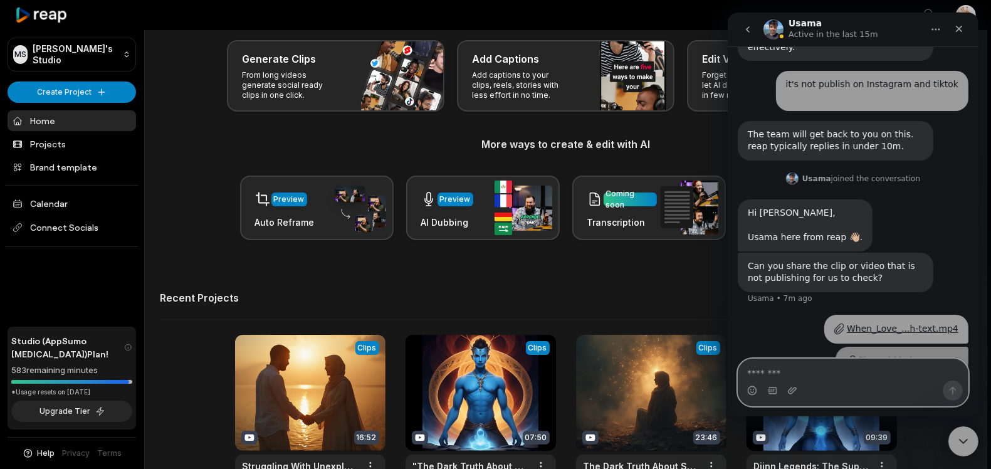
scroll to position [191, 0]
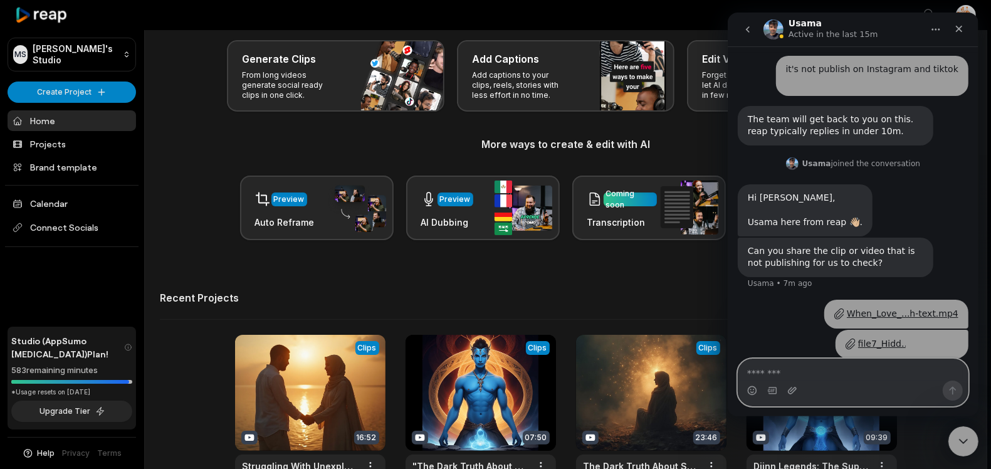
click at [804, 372] on textarea "Message…" at bounding box center [852, 369] width 229 height 21
paste textarea "**********"
type textarea "**********"
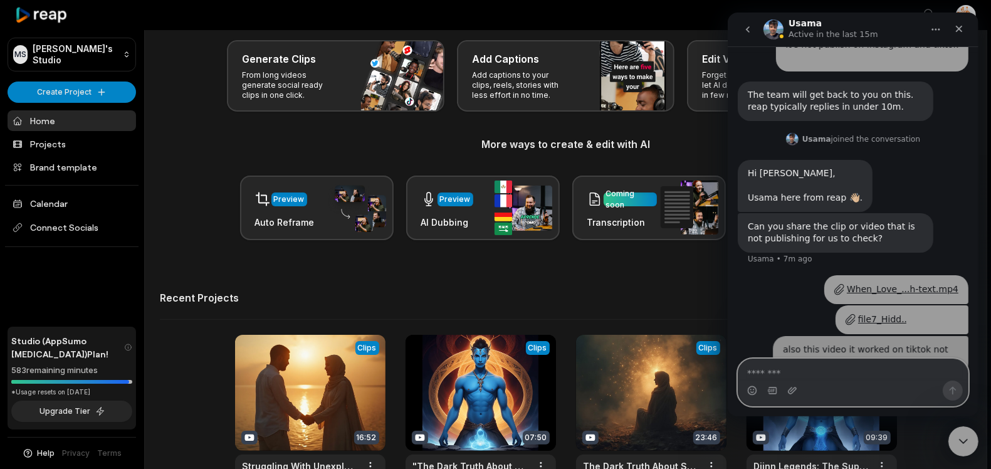
scroll to position [232, 0]
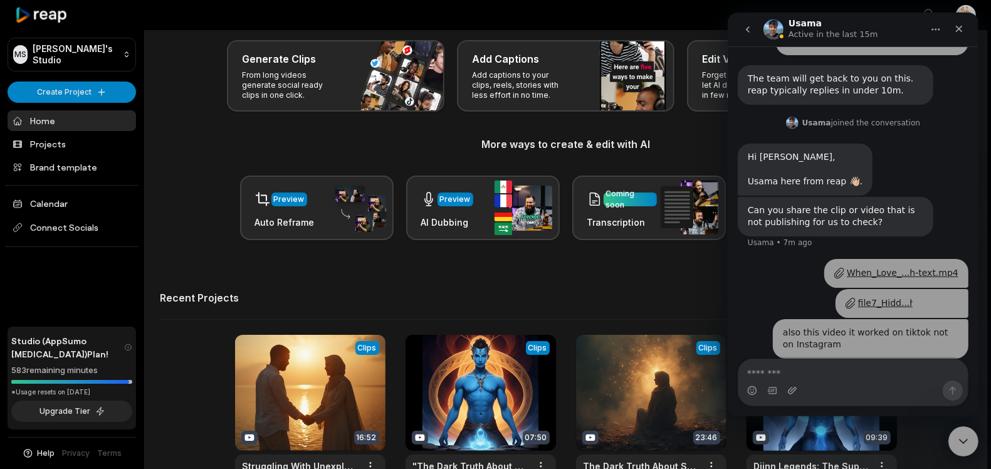
click at [876, 296] on div "file7_Hidd...h-text.mp4" at bounding box center [884, 302] width 55 height 13
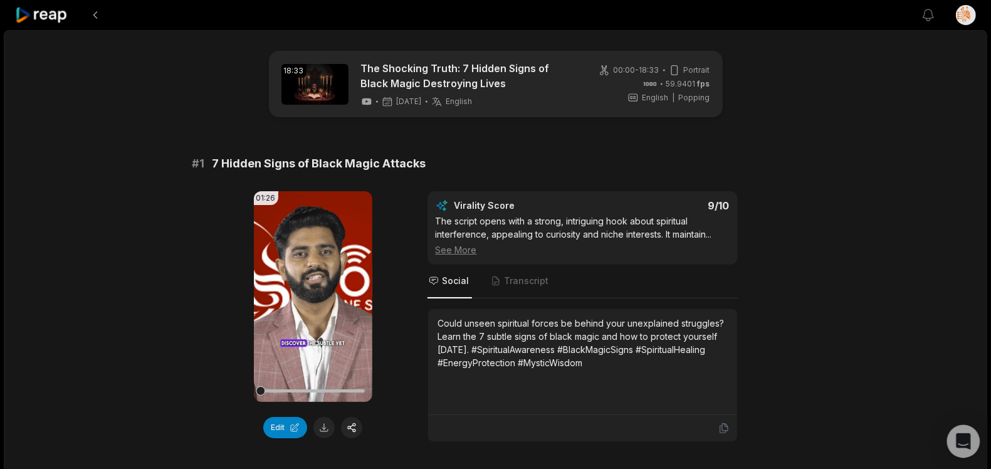
click at [962, 442] on icon "Open Intercom Messenger" at bounding box center [963, 441] width 14 height 16
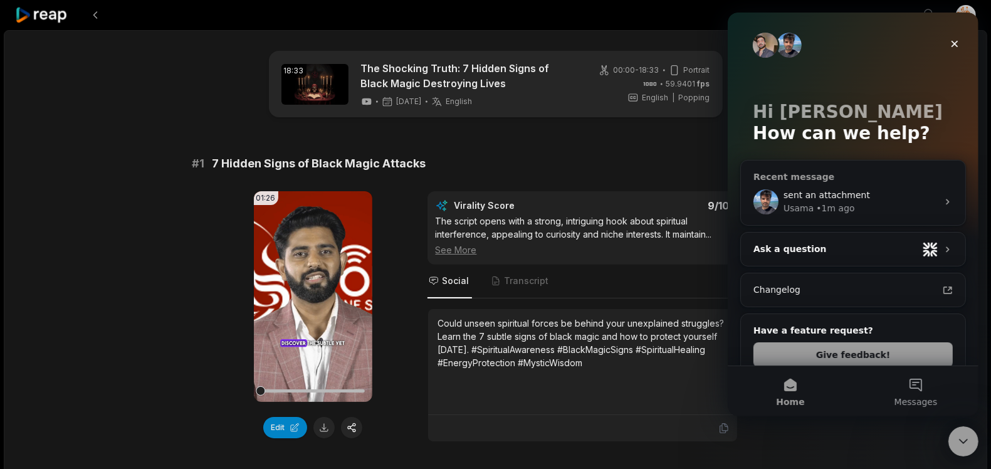
click at [829, 202] on div "• 1m ago" at bounding box center [834, 208] width 38 height 13
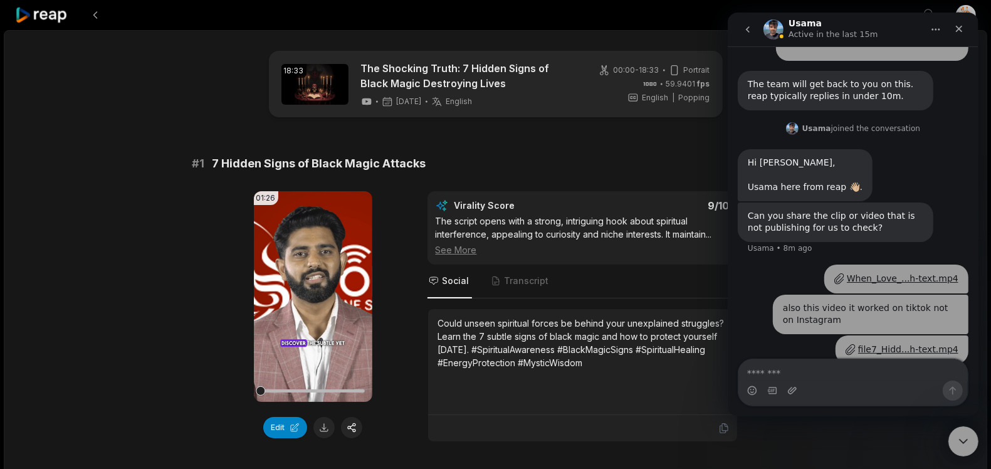
scroll to position [232, 0]
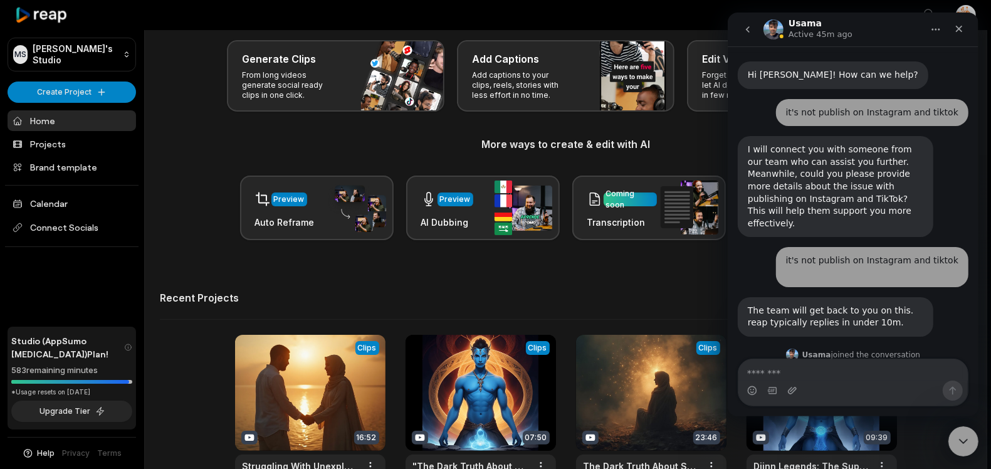
scroll to position [232, 0]
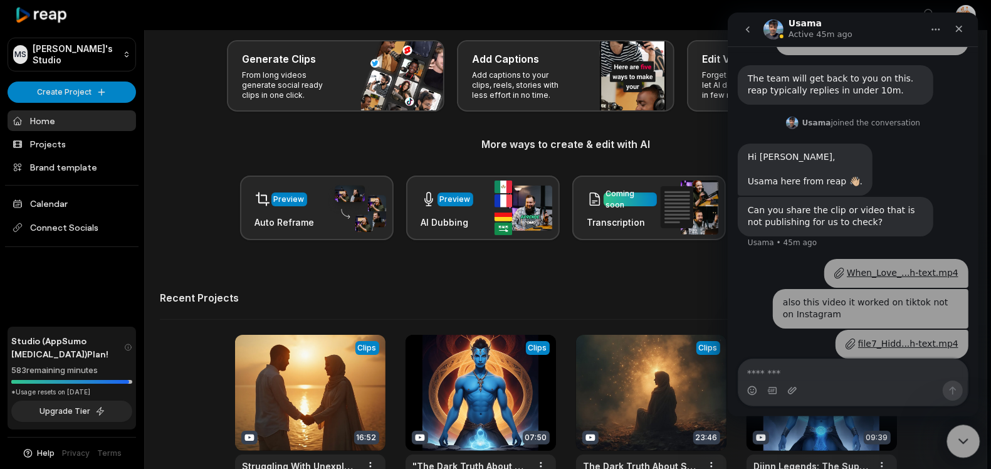
click at [952, 429] on div "Close Intercom Messenger" at bounding box center [961, 439] width 30 height 30
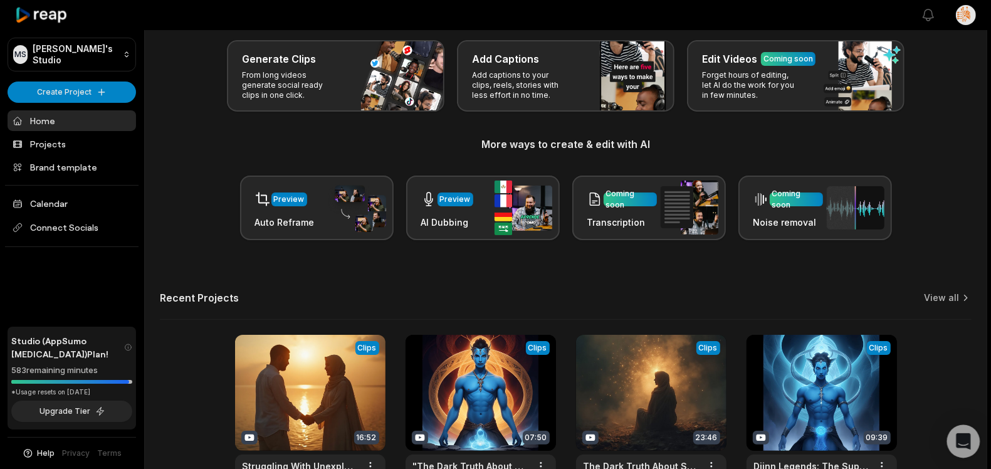
click at [964, 437] on icon "Open Intercom Messenger" at bounding box center [963, 441] width 14 height 16
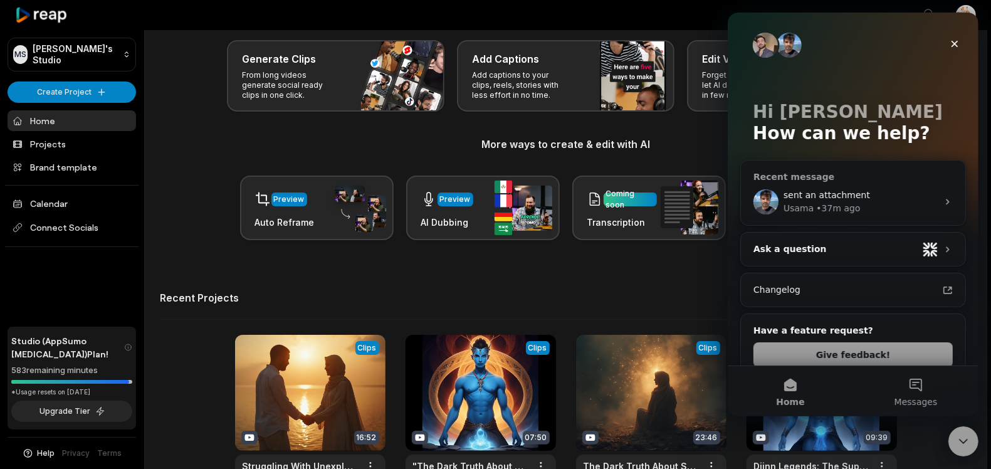
click at [852, 196] on span "sent an attachment" at bounding box center [826, 195] width 86 height 10
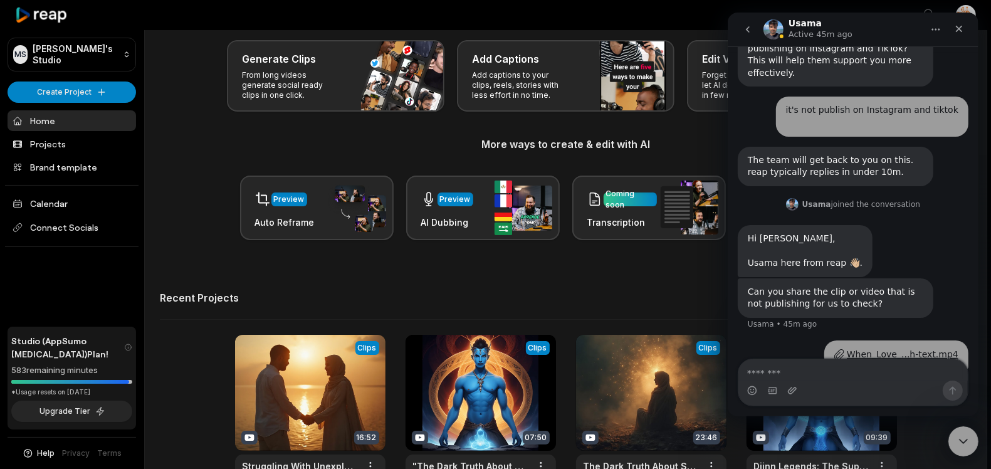
scroll to position [232, 0]
